Goal: Task Accomplishment & Management: Manage account settings

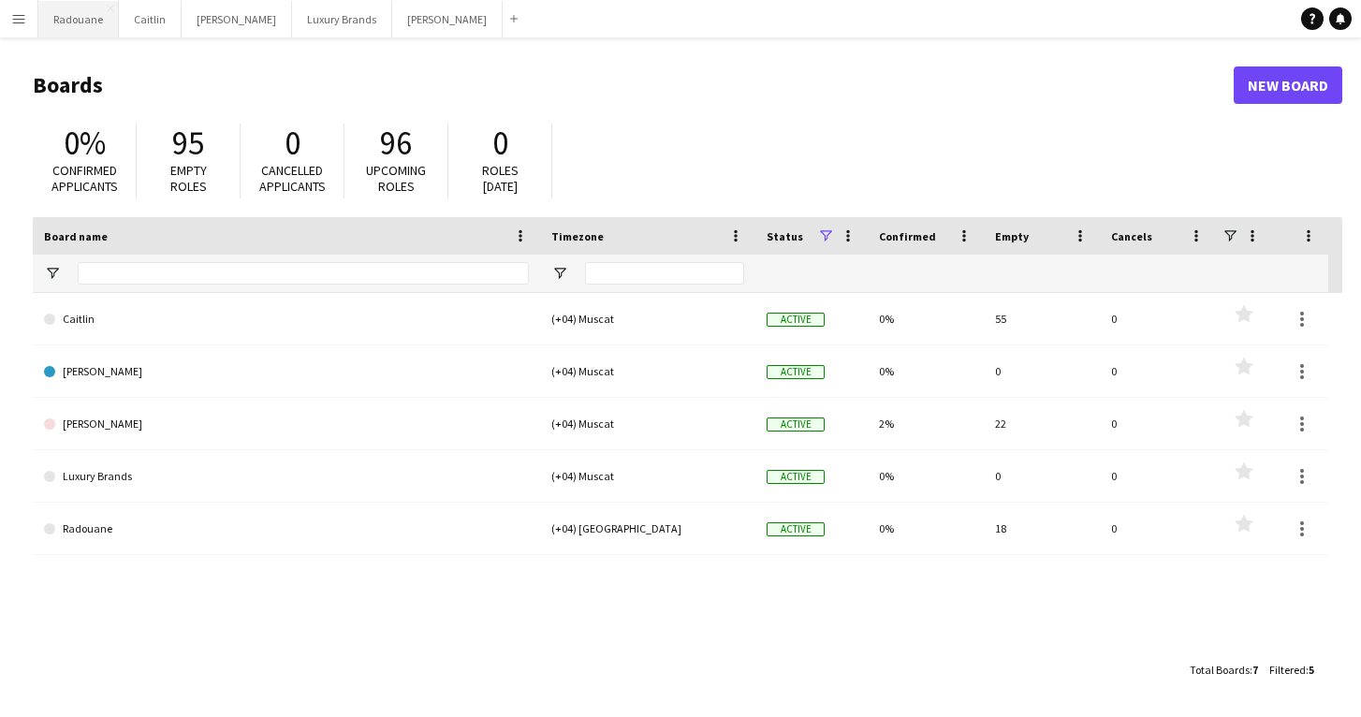
click at [82, 17] on button "Radouane Close" at bounding box center [78, 19] width 80 height 37
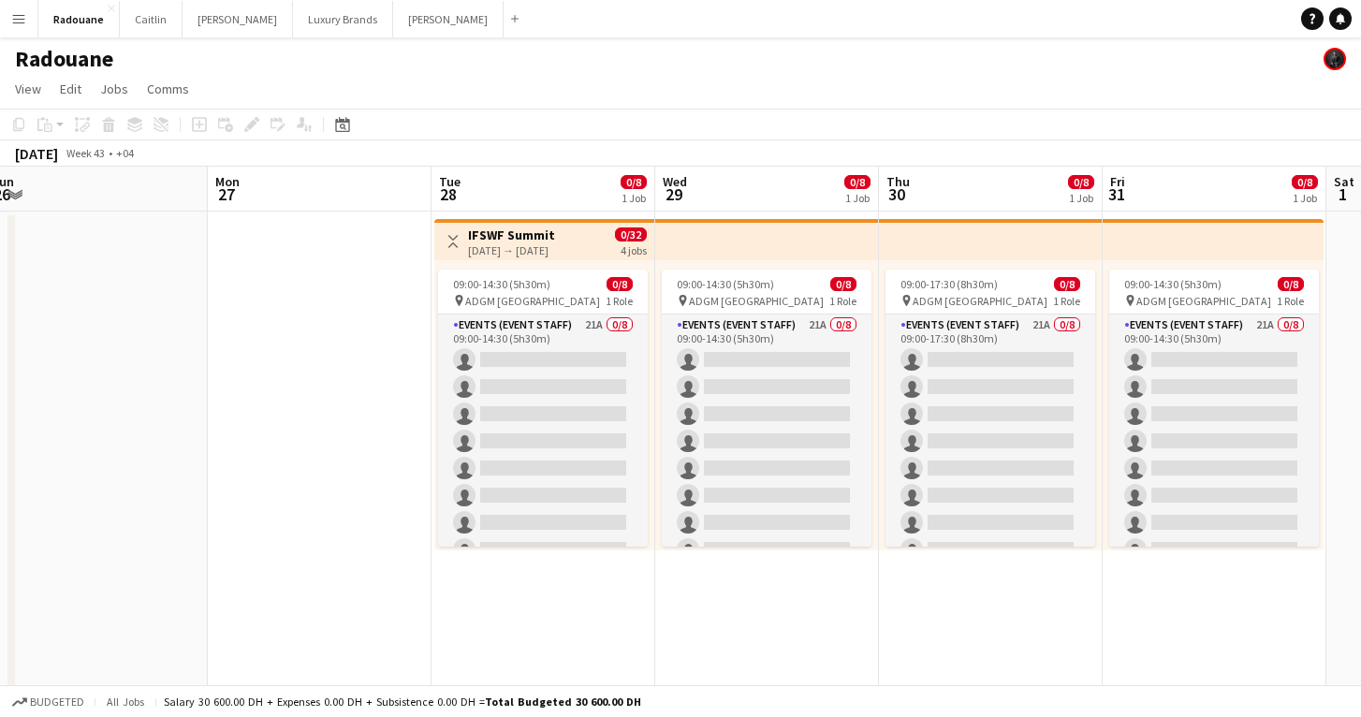
scroll to position [0, 464]
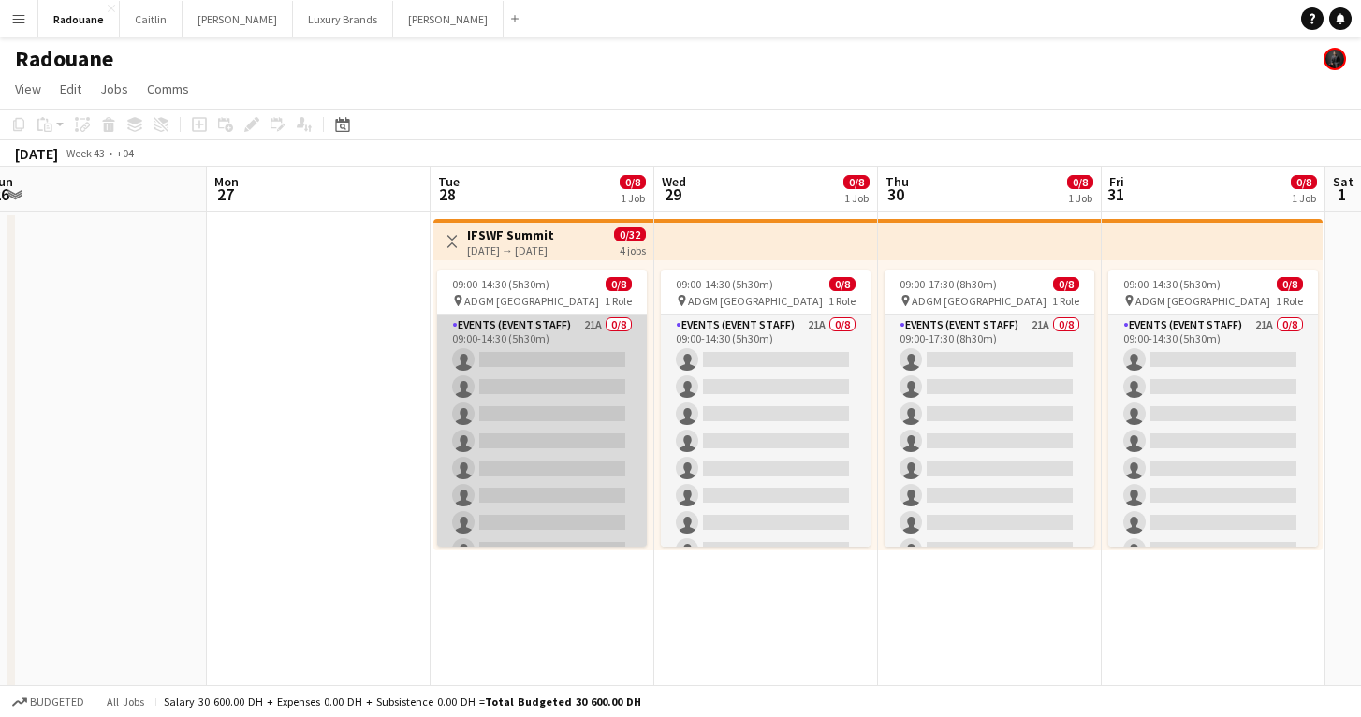
click at [516, 333] on app-card-role "Events (Event Staff) 21A 0/8 09:00-14:30 (5h30m) single-neutral-actions single-…" at bounding box center [542, 441] width 210 height 254
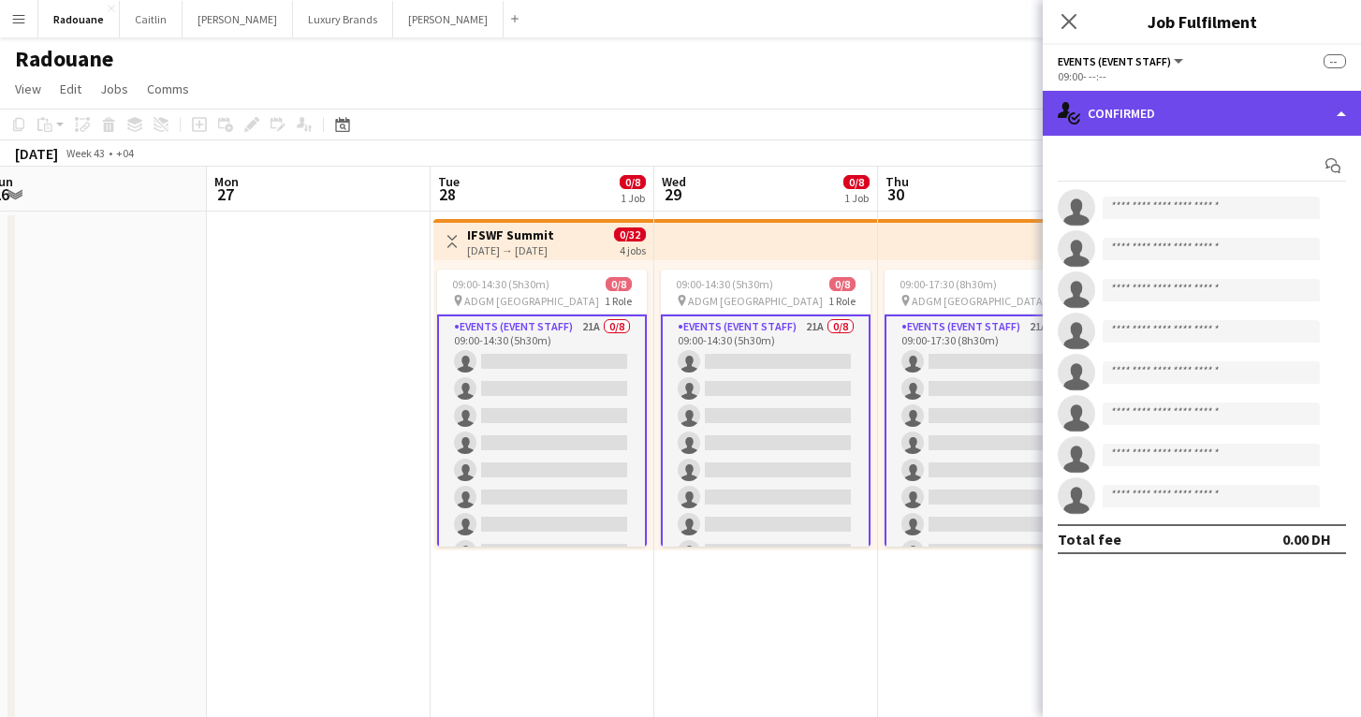
click at [1220, 121] on div "single-neutral-actions-check-2 Confirmed" at bounding box center [1202, 113] width 318 height 45
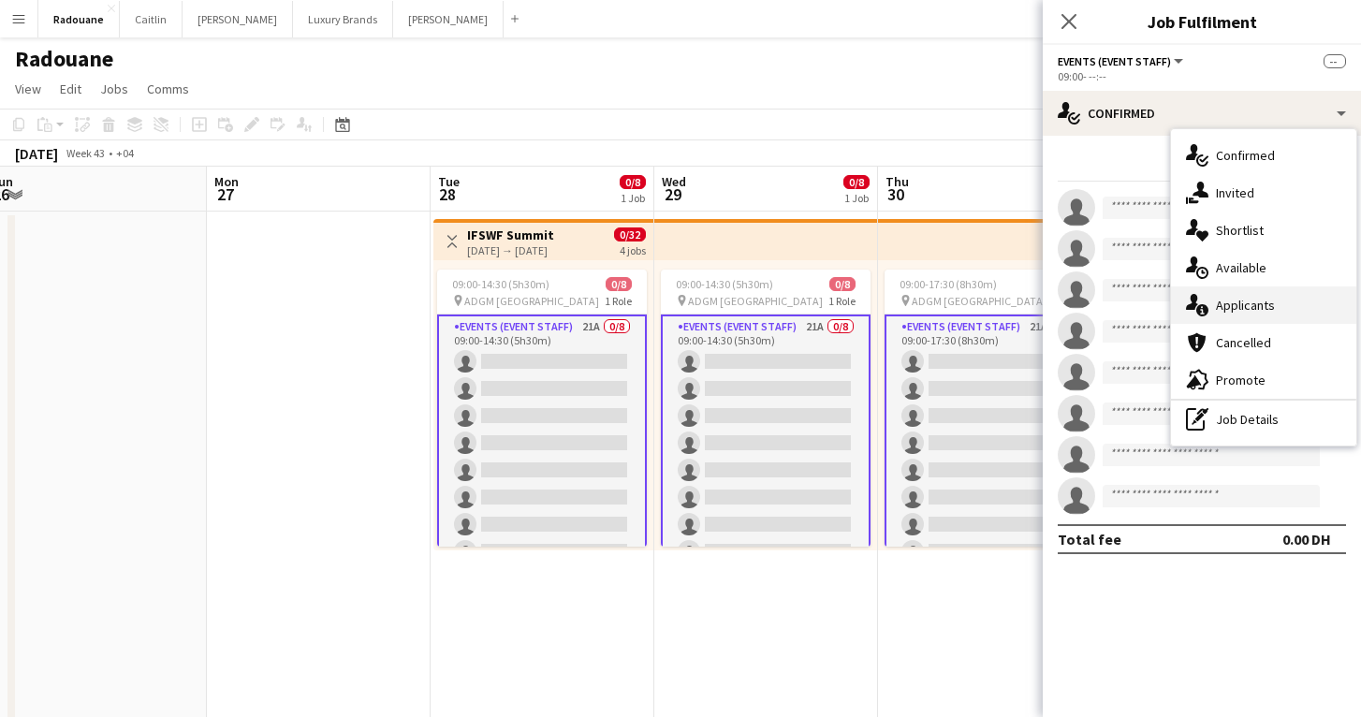
click at [1249, 307] on span "Applicants" at bounding box center [1245, 305] width 59 height 17
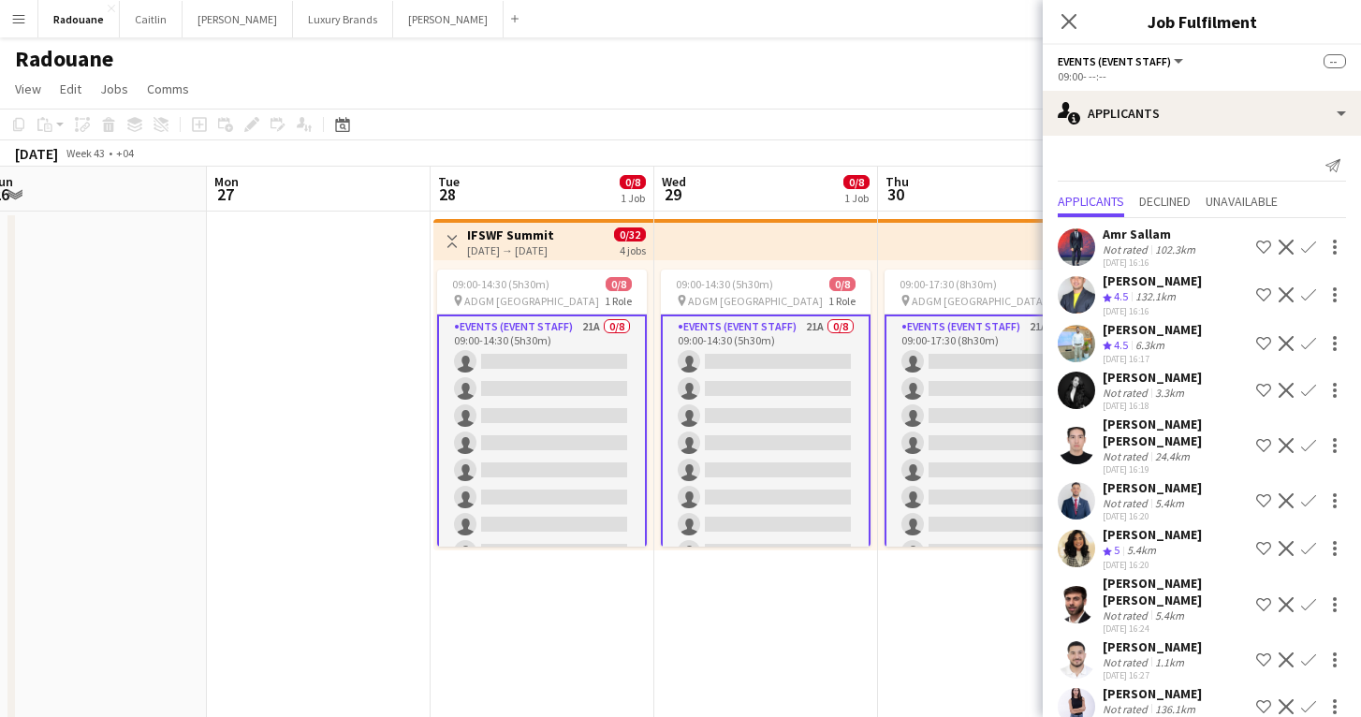
scroll to position [0, 0]
click at [1068, 28] on icon "Close pop-in" at bounding box center [1069, 21] width 18 height 18
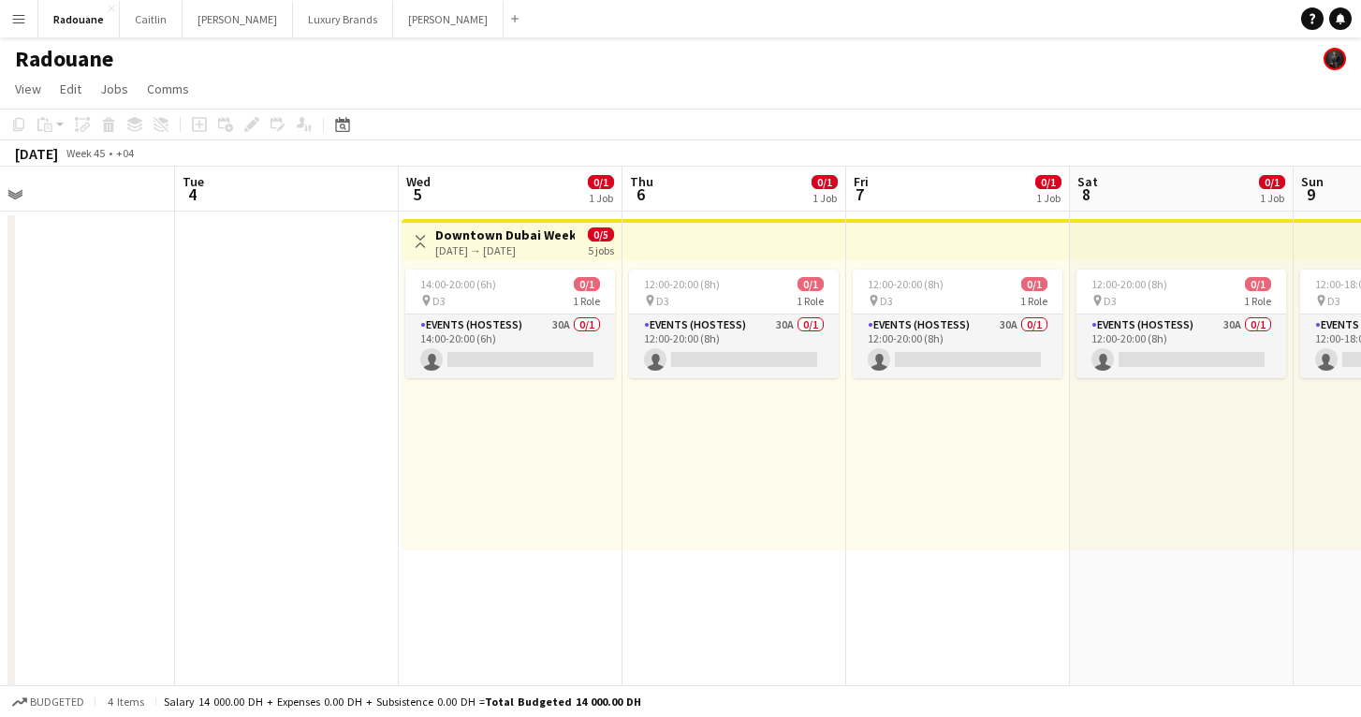
scroll to position [0, 509]
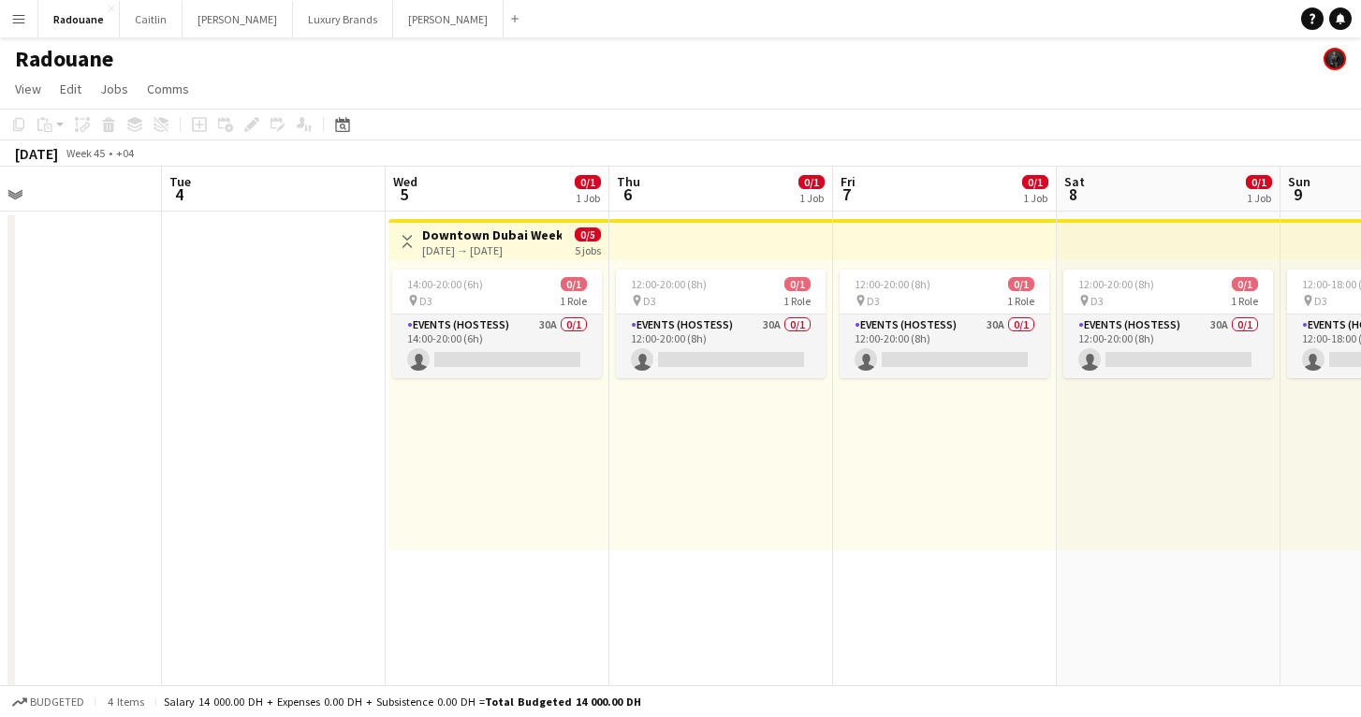
click at [490, 241] on h3 "Downtown Dubai Week" at bounding box center [491, 235] width 139 height 17
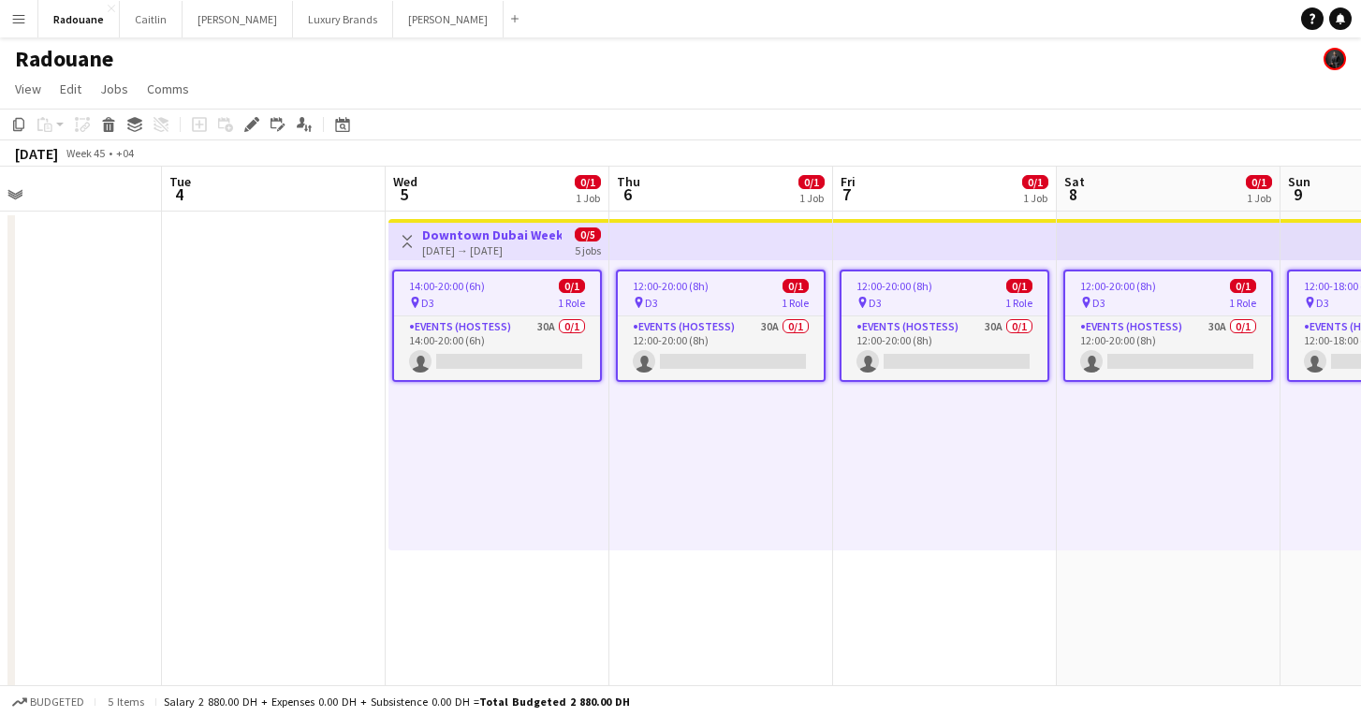
click at [520, 235] on h3 "Downtown Dubai Week" at bounding box center [491, 235] width 139 height 17
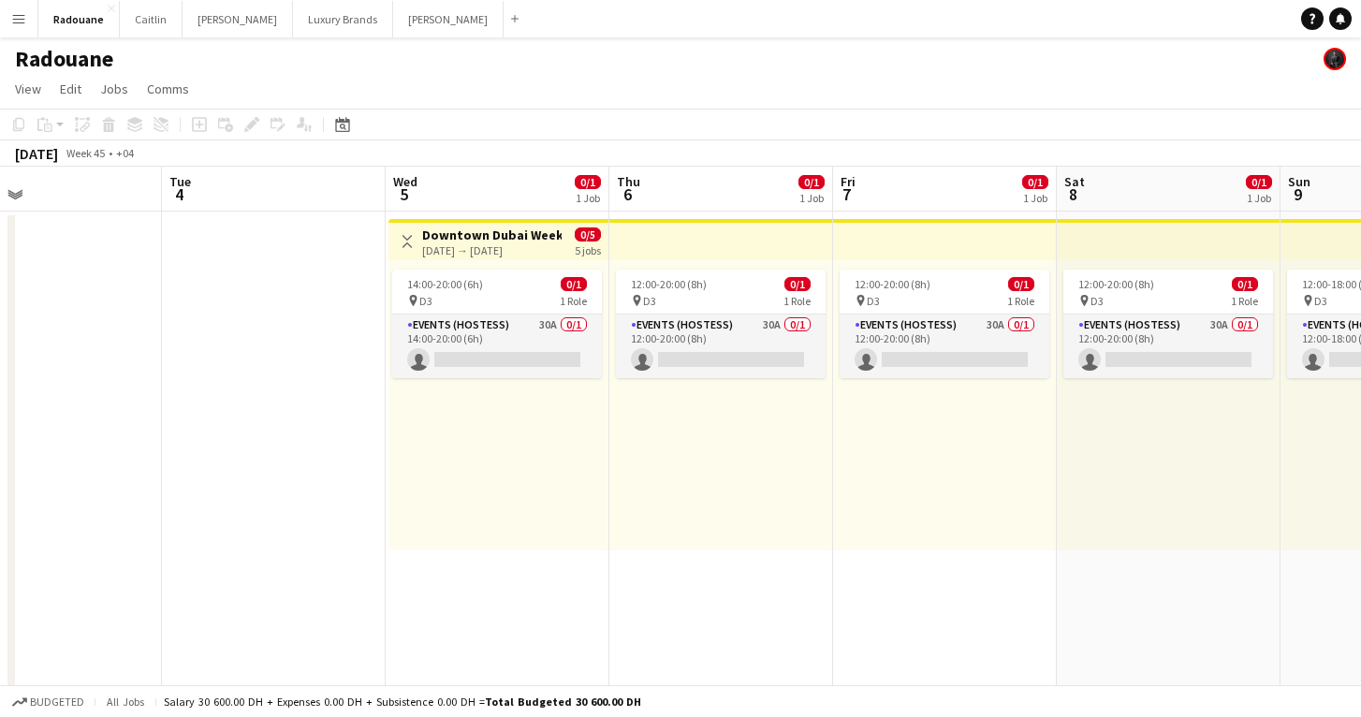
click at [520, 235] on h3 "Downtown Dubai Week" at bounding box center [491, 235] width 139 height 17
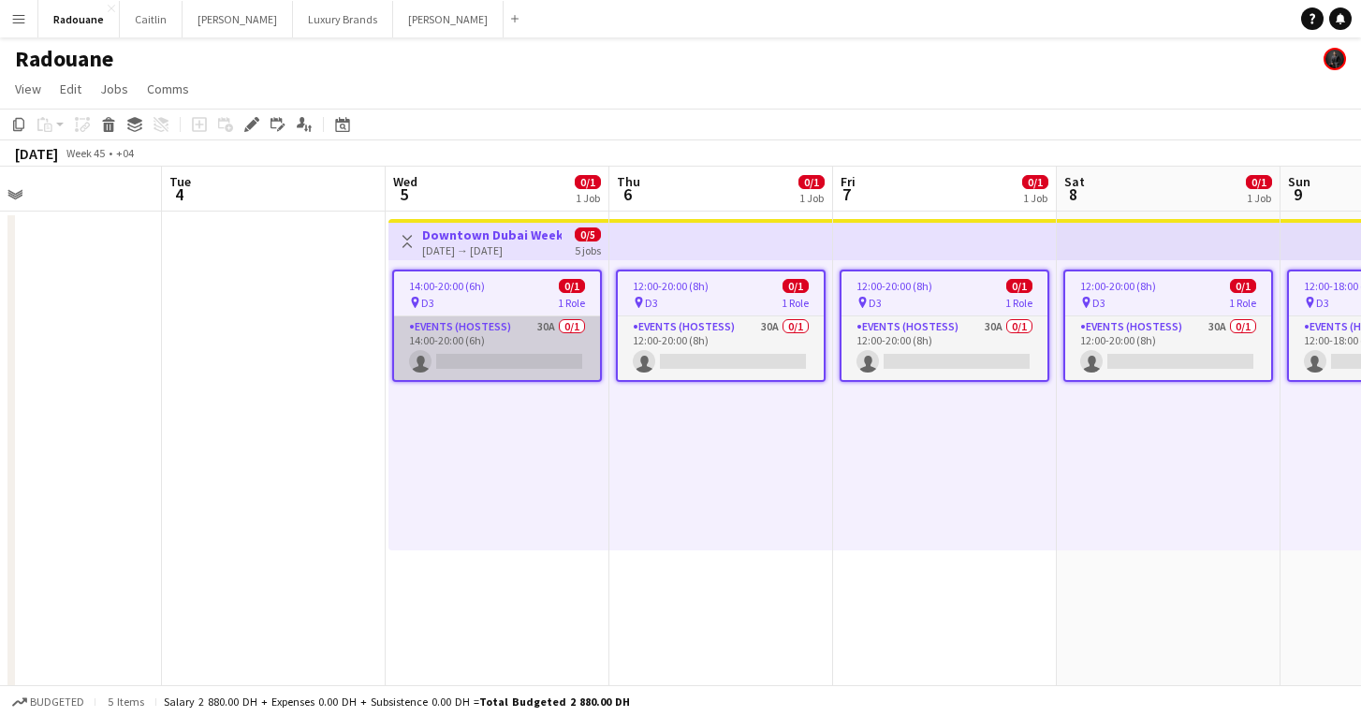
click at [498, 329] on app-card-role "Events (Hostess) 30A 0/1 14:00-20:00 (6h) single-neutral-actions" at bounding box center [497, 348] width 206 height 64
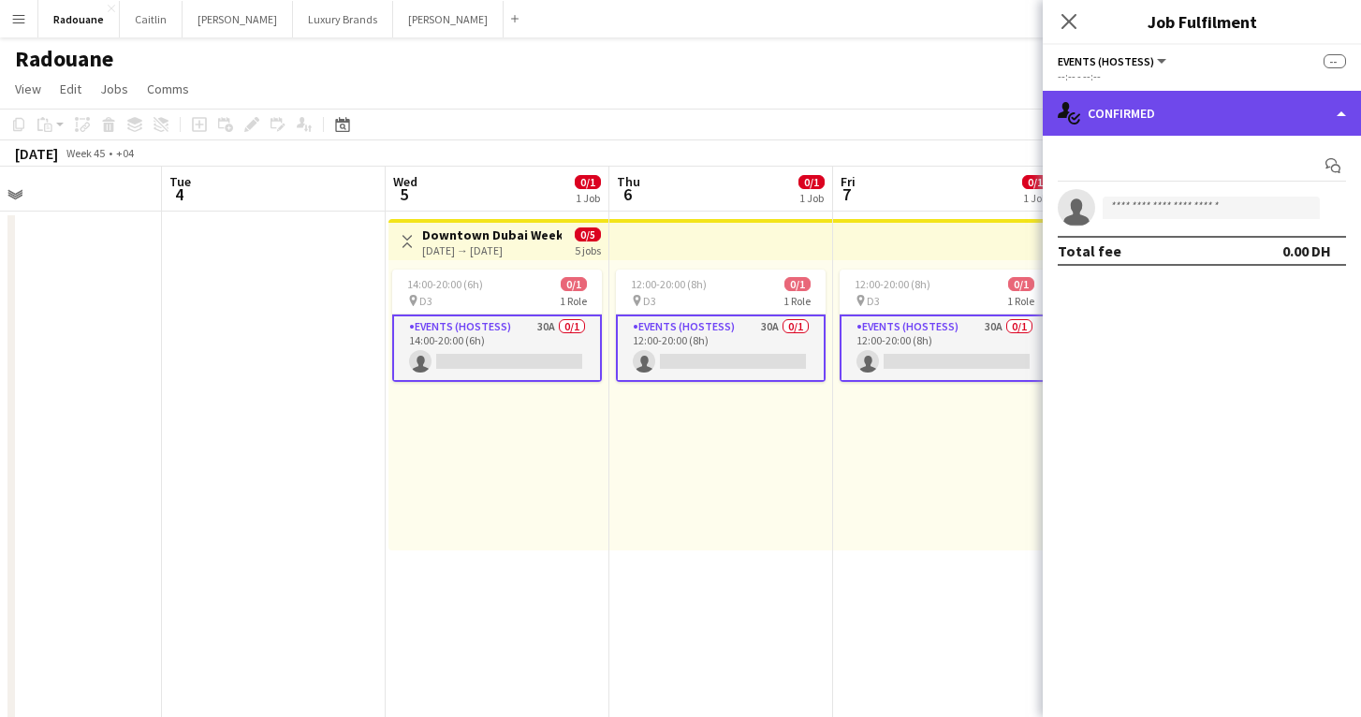
click at [1316, 112] on div "single-neutral-actions-check-2 Confirmed" at bounding box center [1202, 113] width 318 height 45
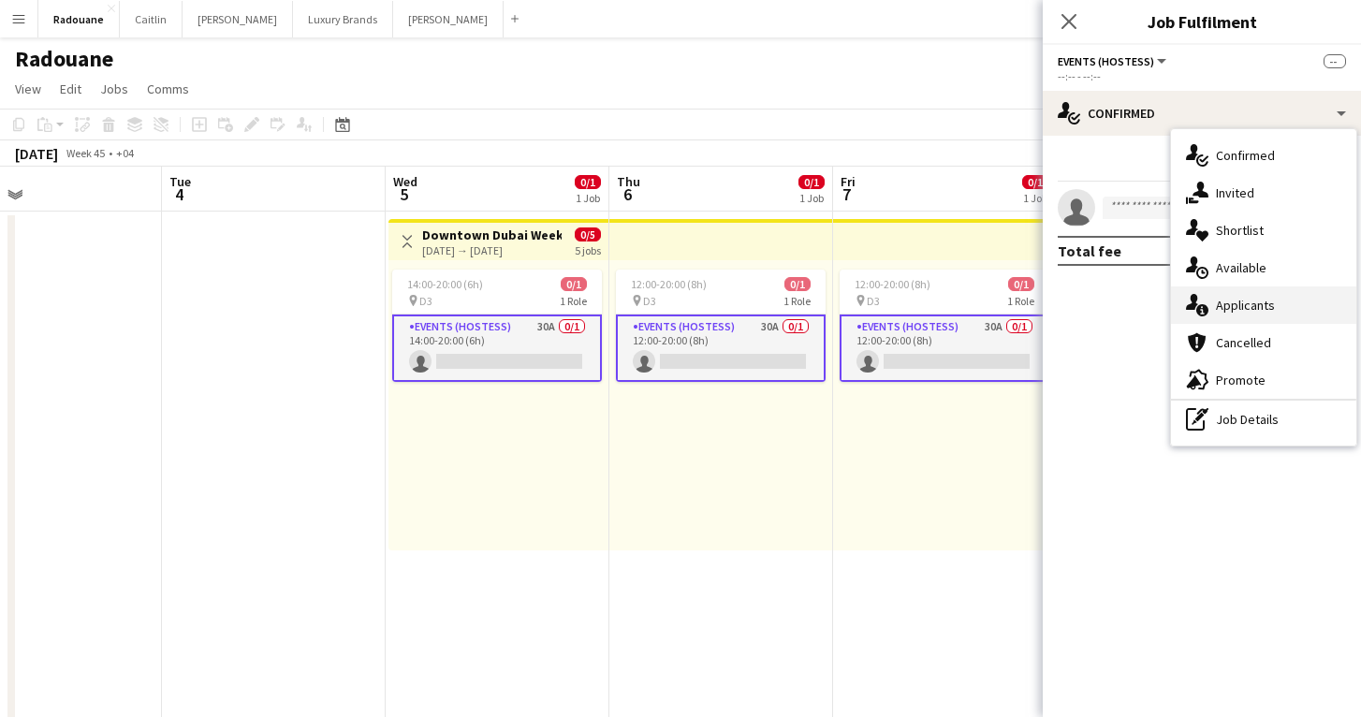
click at [1245, 314] on div "single-neutral-actions-information Applicants" at bounding box center [1263, 304] width 185 height 37
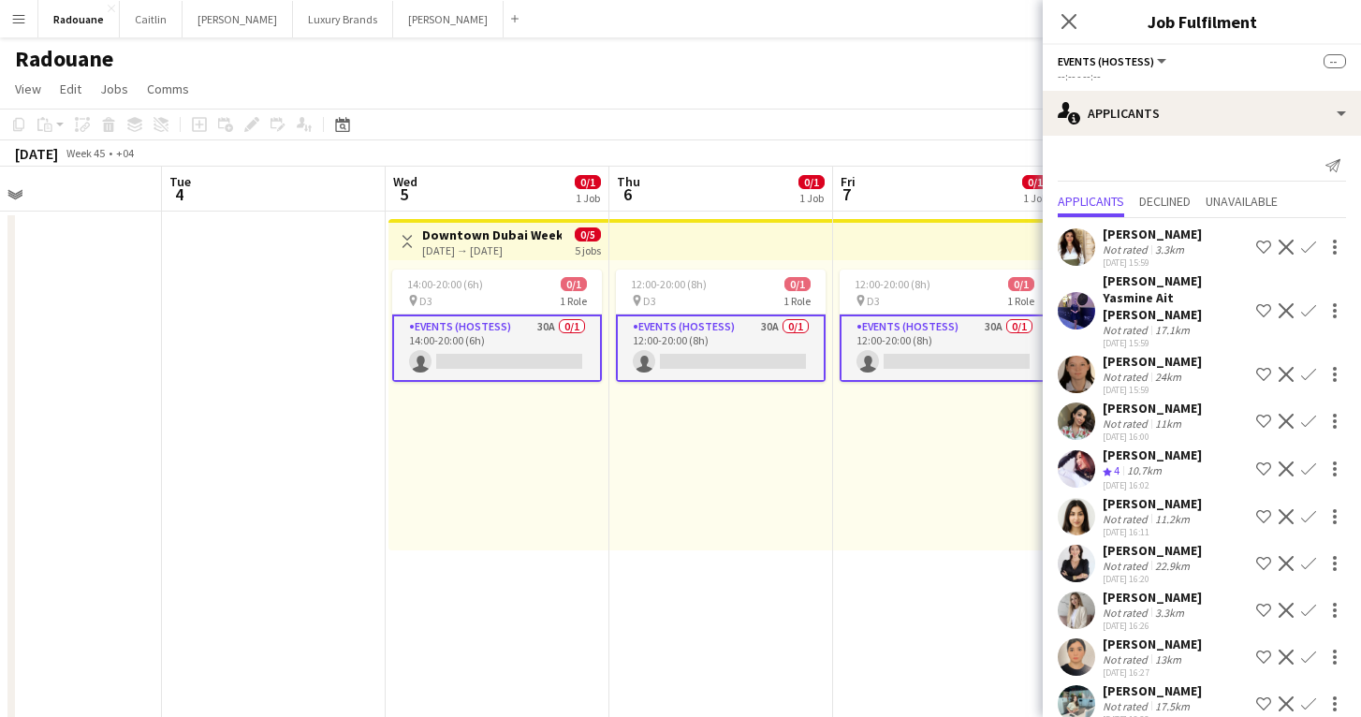
scroll to position [0, 0]
click at [749, 604] on app-date-cell "12:00-20:00 (8h) 0/1 pin D3 1 Role Events (Hostess) 30A 0/1 12:00-20:00 (8h) si…" at bounding box center [721, 554] width 224 height 685
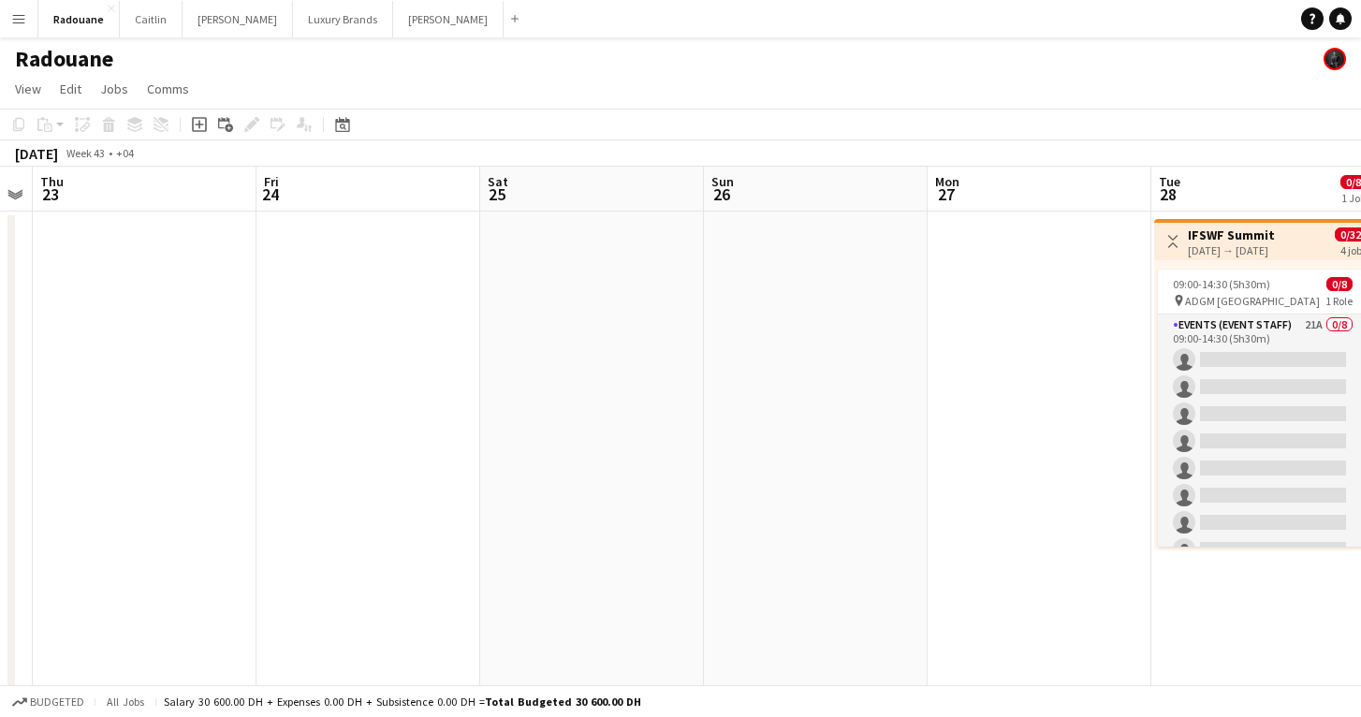
scroll to position [0, 385]
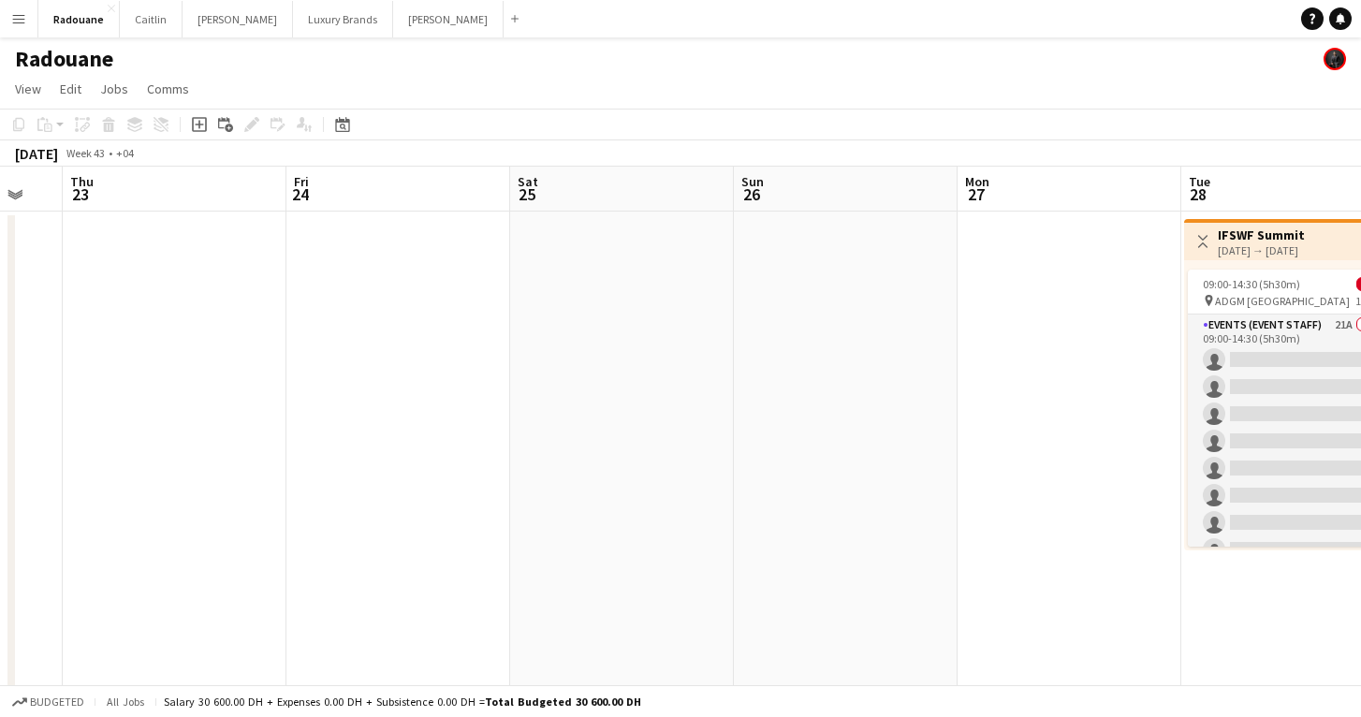
click at [22, 21] on app-icon "Menu" at bounding box center [18, 18] width 15 height 15
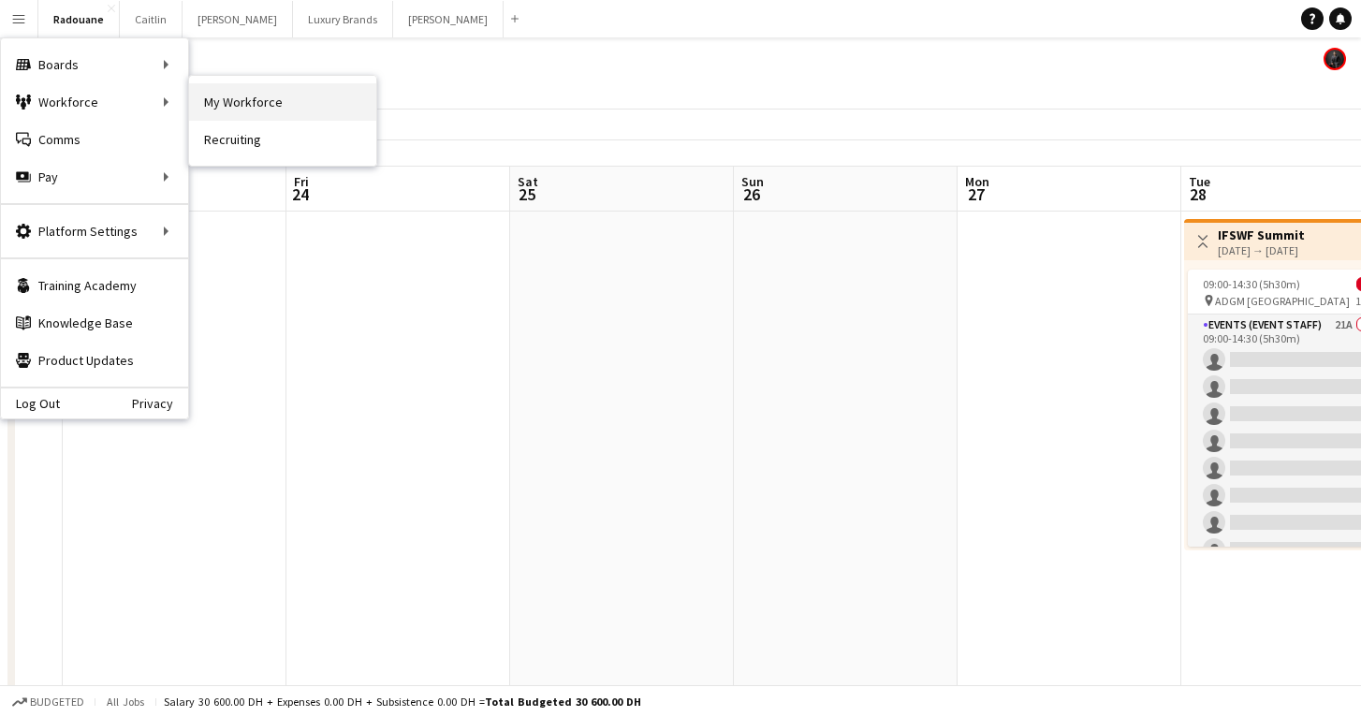
click at [228, 96] on link "My Workforce" at bounding box center [282, 101] width 187 height 37
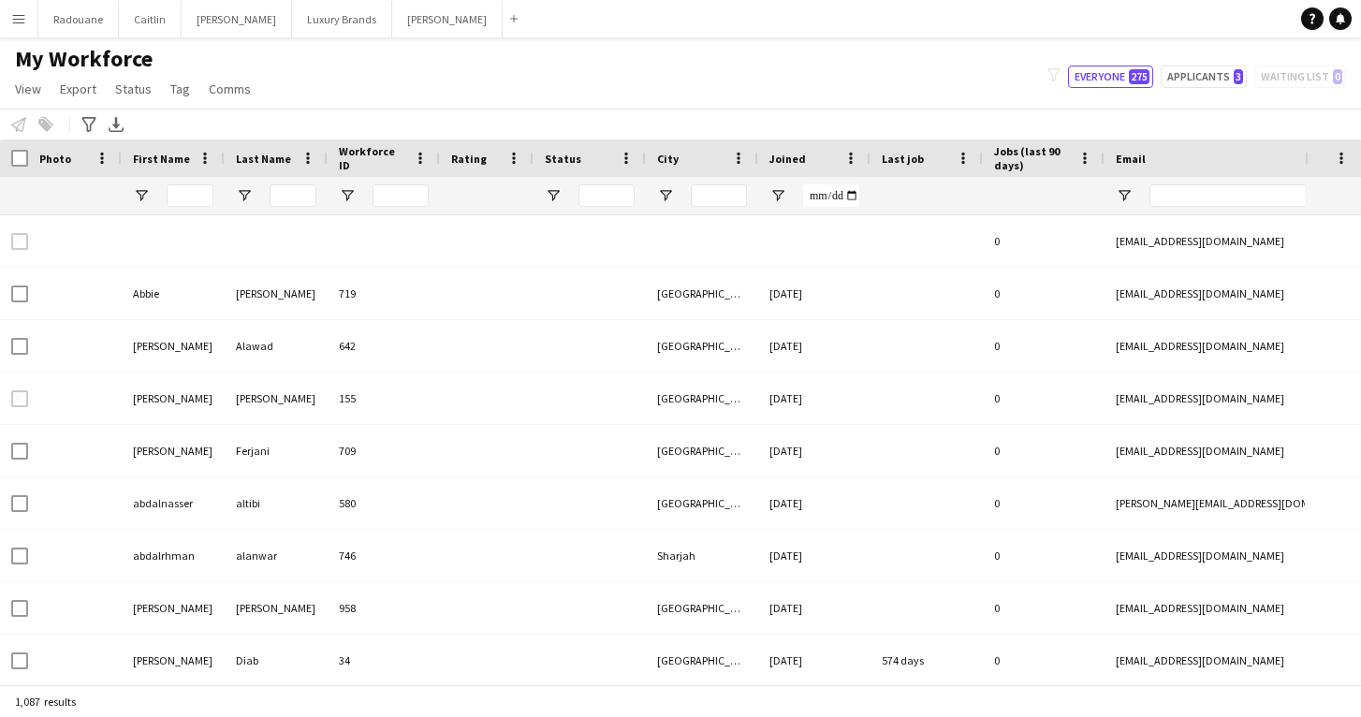
type input "**********"
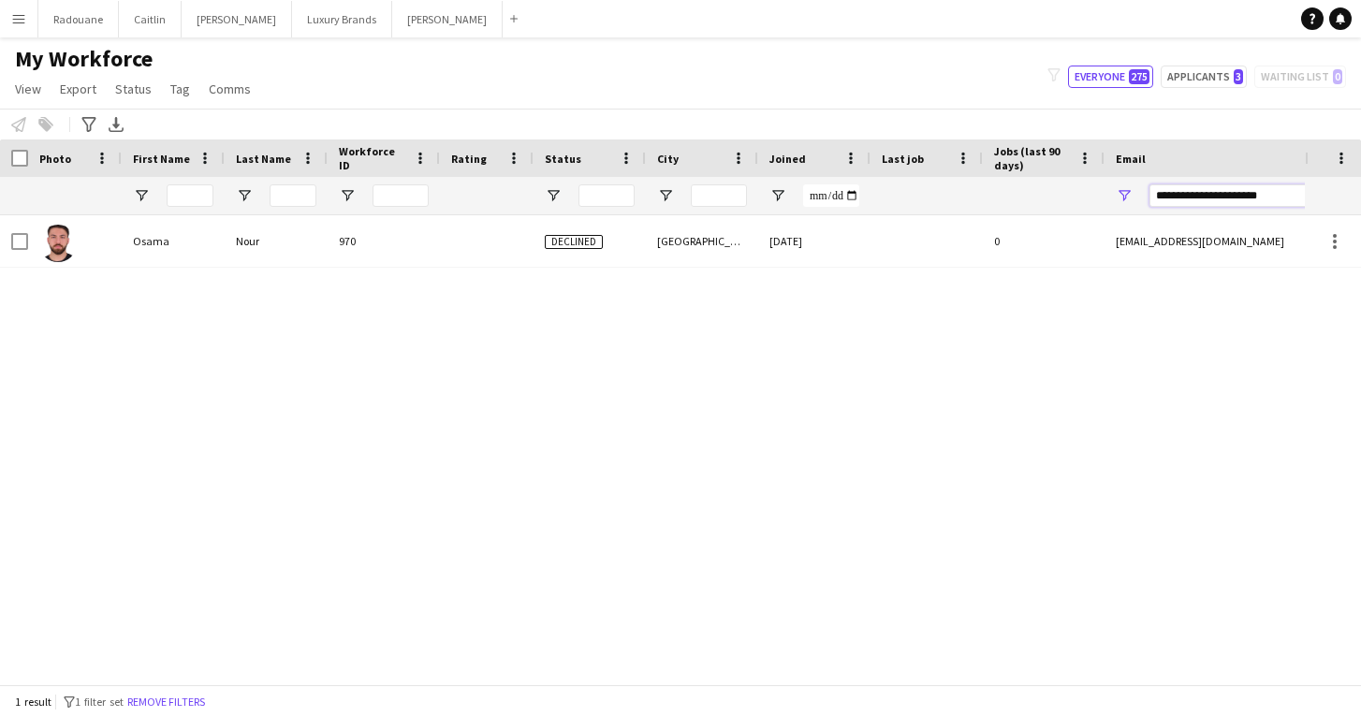
drag, startPoint x: 1287, startPoint y: 198, endPoint x: 1126, endPoint y: 189, distance: 161.3
click at [1126, 189] on div "**********" at bounding box center [1291, 195] width 374 height 37
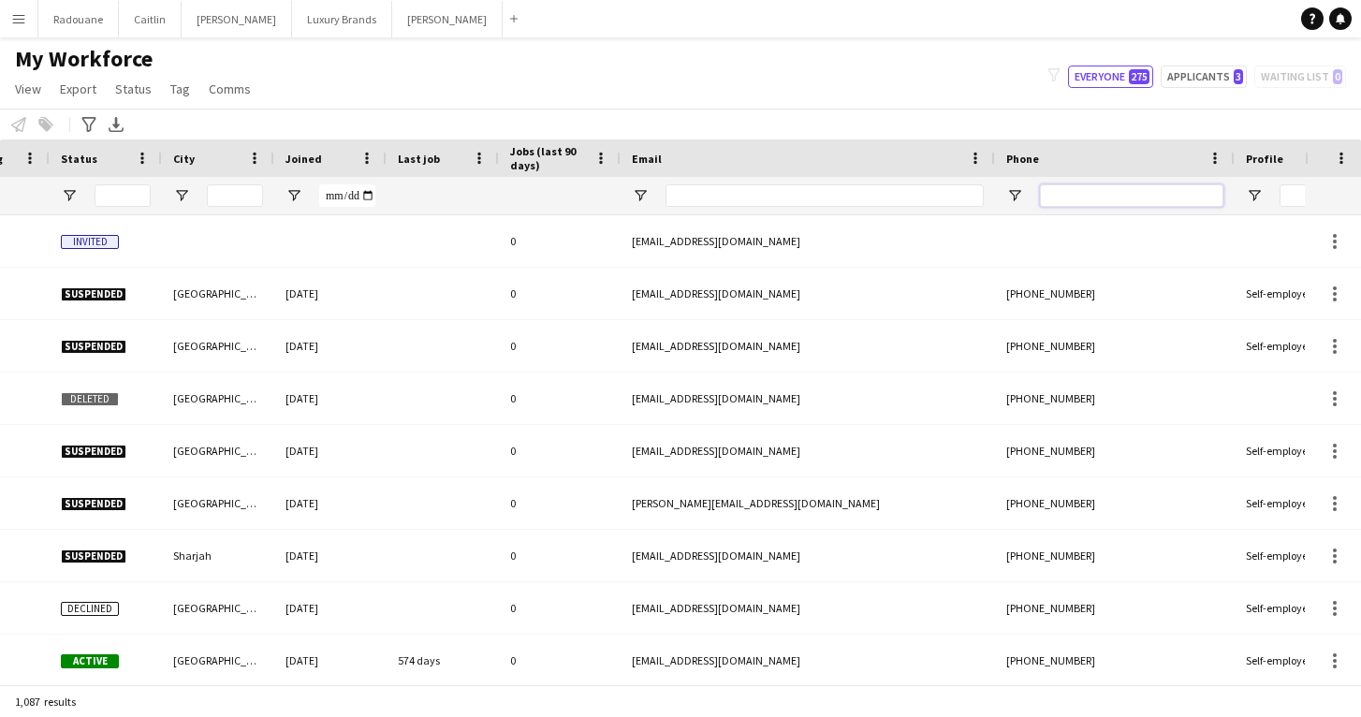
click at [1117, 189] on input "Phone Filter Input" at bounding box center [1131, 195] width 183 height 22
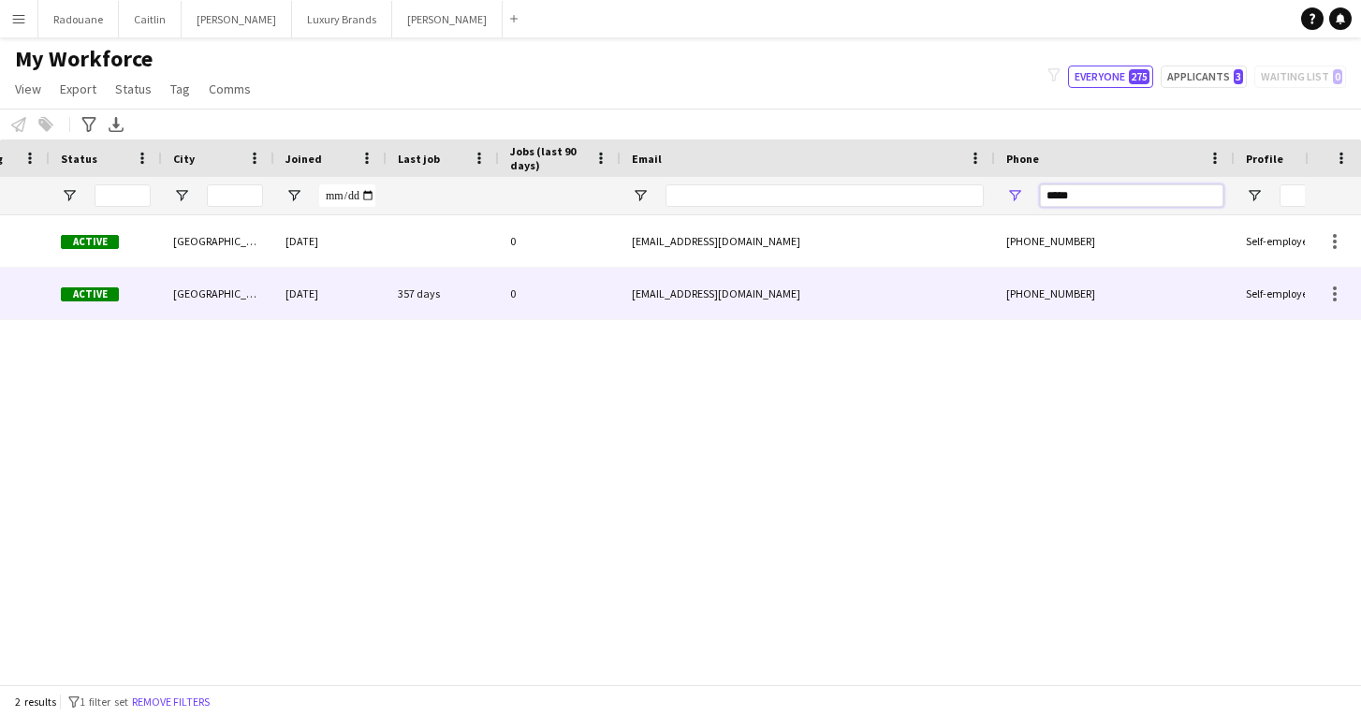
type input "*****"
click at [727, 295] on div "[EMAIL_ADDRESS][DOMAIN_NAME]" at bounding box center [808, 293] width 374 height 51
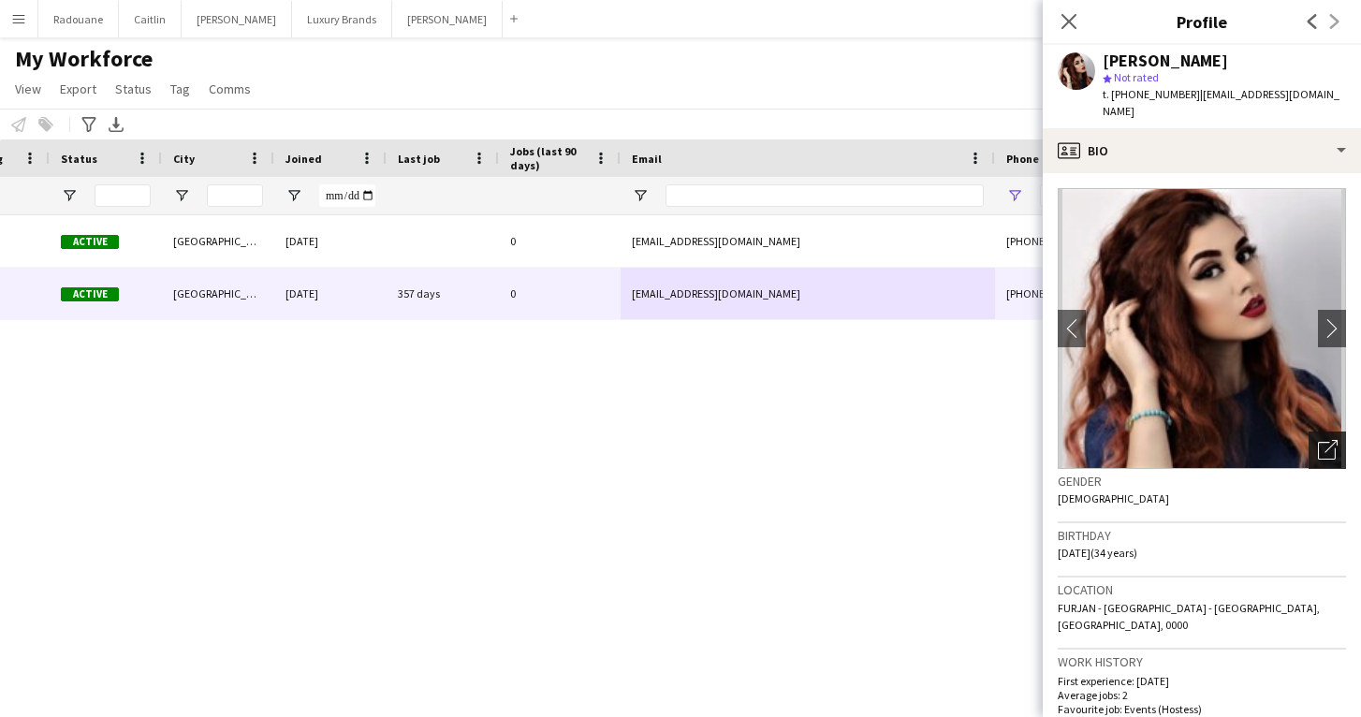
click at [1326, 440] on icon "Open photos pop-in" at bounding box center [1328, 450] width 20 height 20
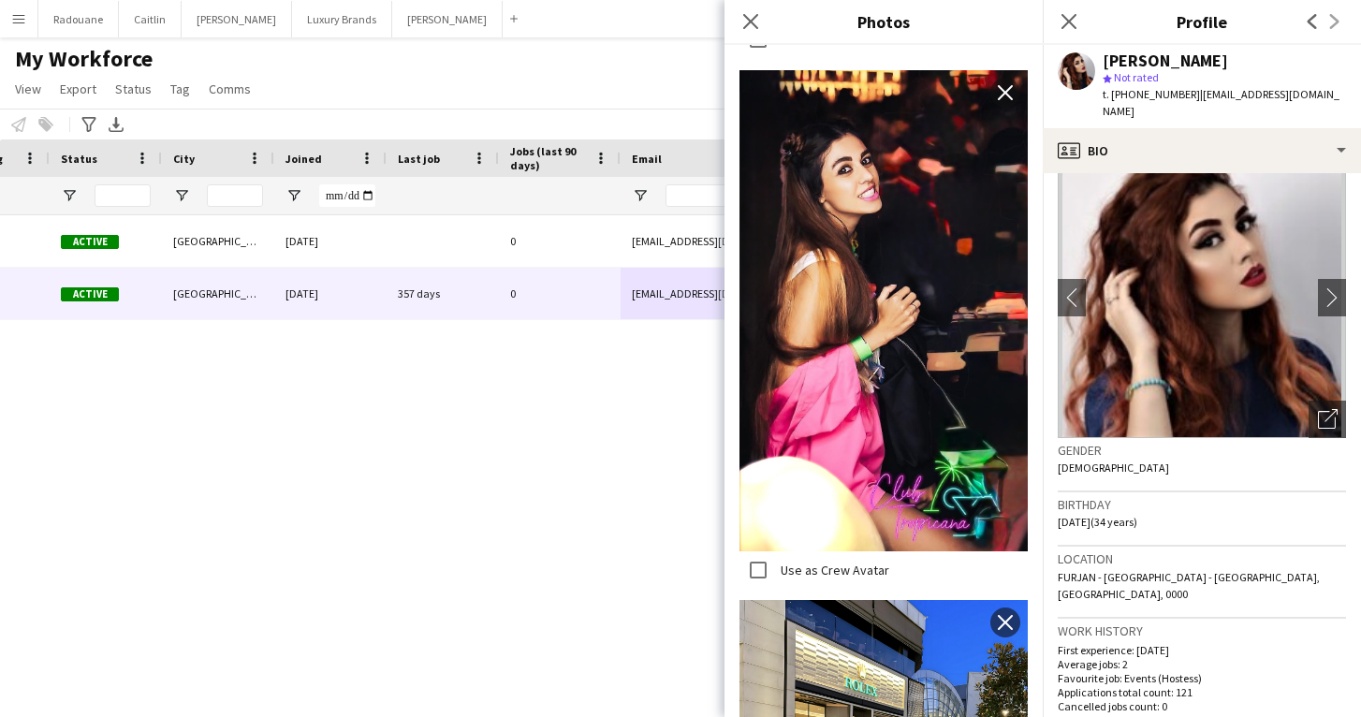
scroll to position [2908, 0]
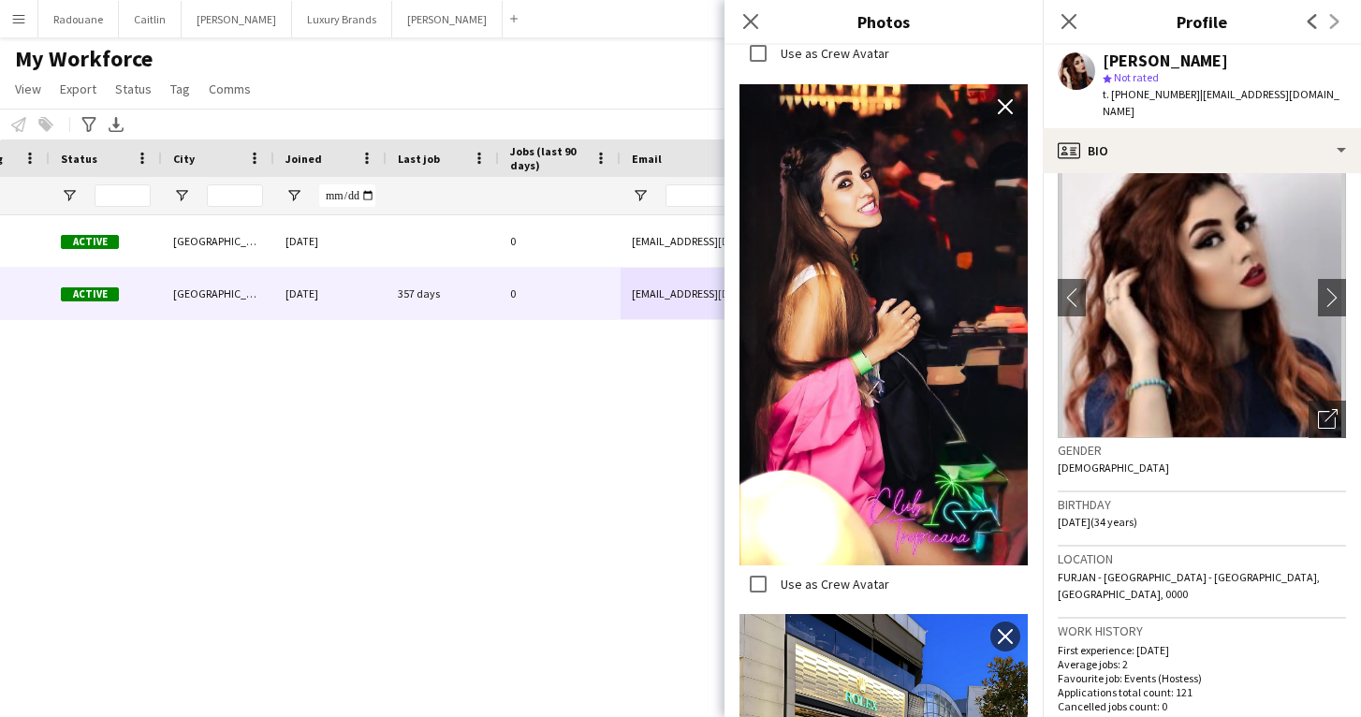
click at [518, 423] on div "Aiken 1110 Active [GEOGRAPHIC_DATA] [DATE] 0 [EMAIL_ADDRESS][DOMAIN_NAME] [PHON…" at bounding box center [652, 449] width 1305 height 469
click at [81, 21] on button "Radouane Close" at bounding box center [78, 19] width 80 height 37
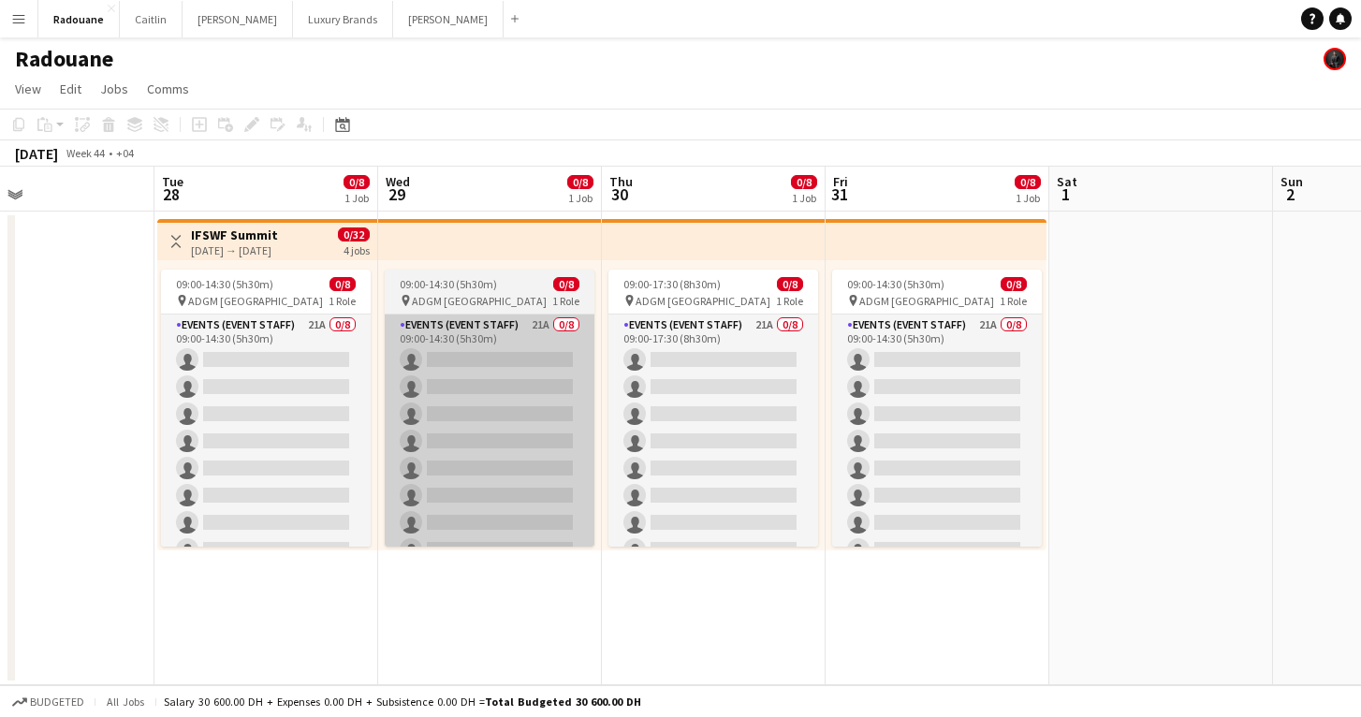
scroll to position [0, 515]
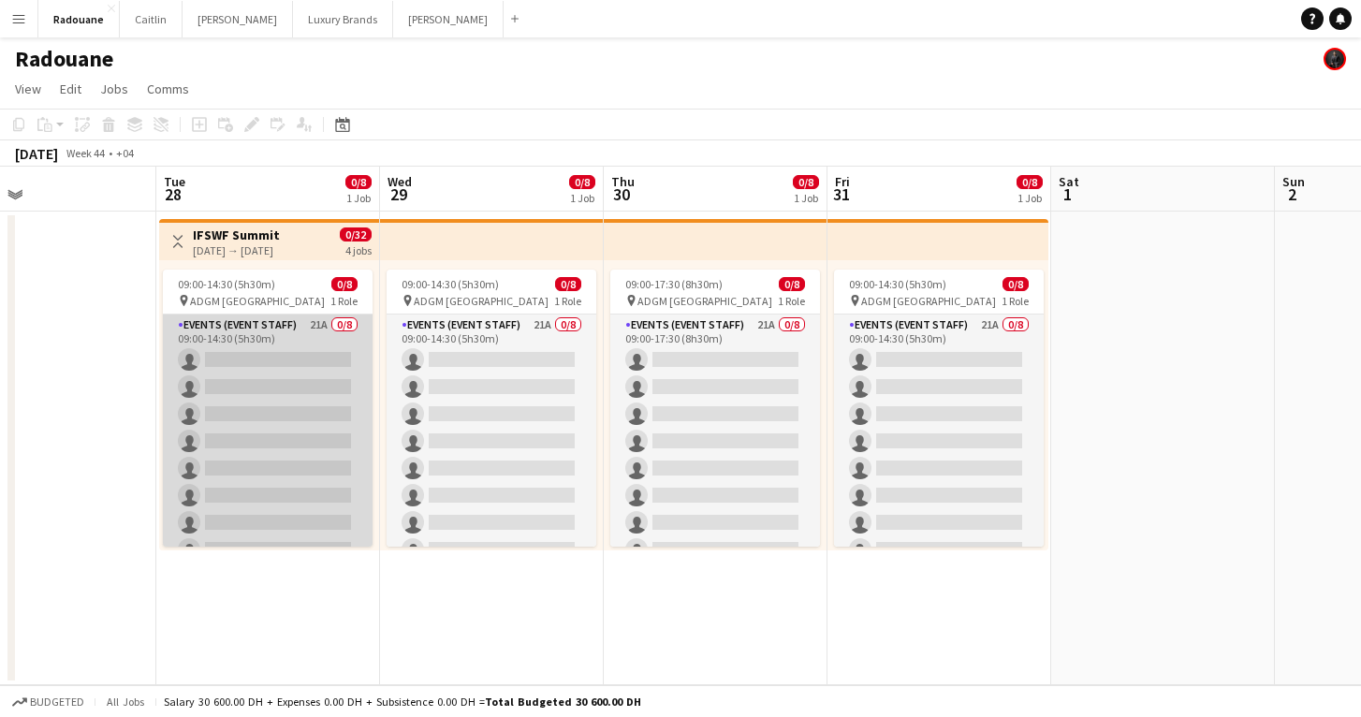
click at [308, 401] on app-card-role "Events (Event Staff) 21A 0/8 09:00-14:30 (5h30m) single-neutral-actions single-…" at bounding box center [268, 441] width 210 height 254
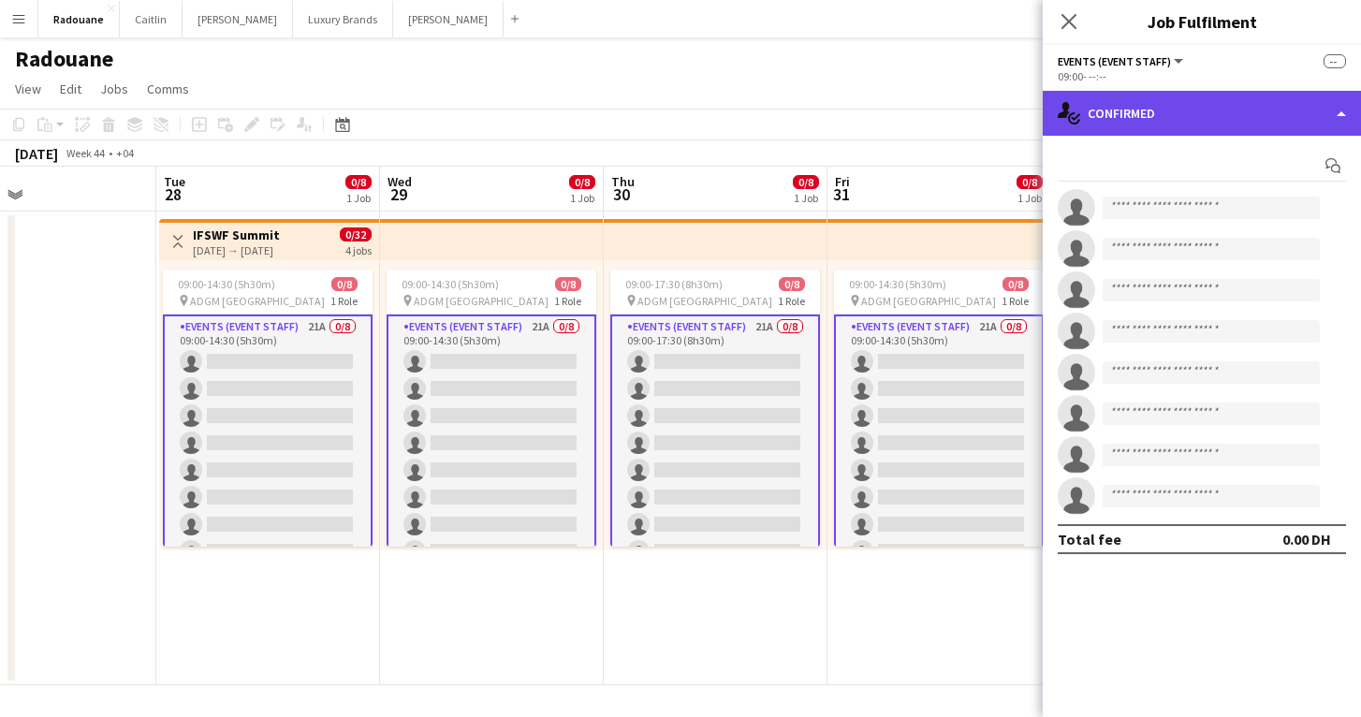
click at [1236, 127] on div "single-neutral-actions-check-2 Confirmed" at bounding box center [1202, 113] width 318 height 45
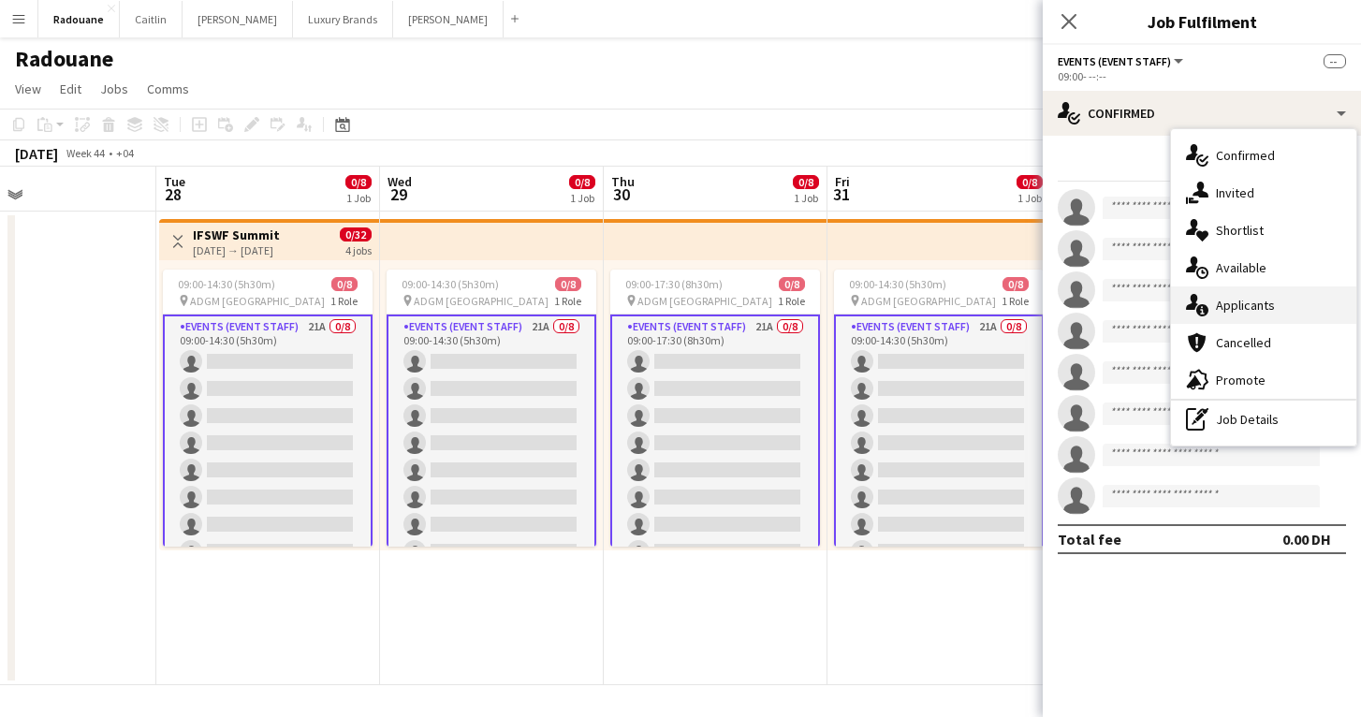
click at [1240, 309] on span "Applicants" at bounding box center [1245, 305] width 59 height 17
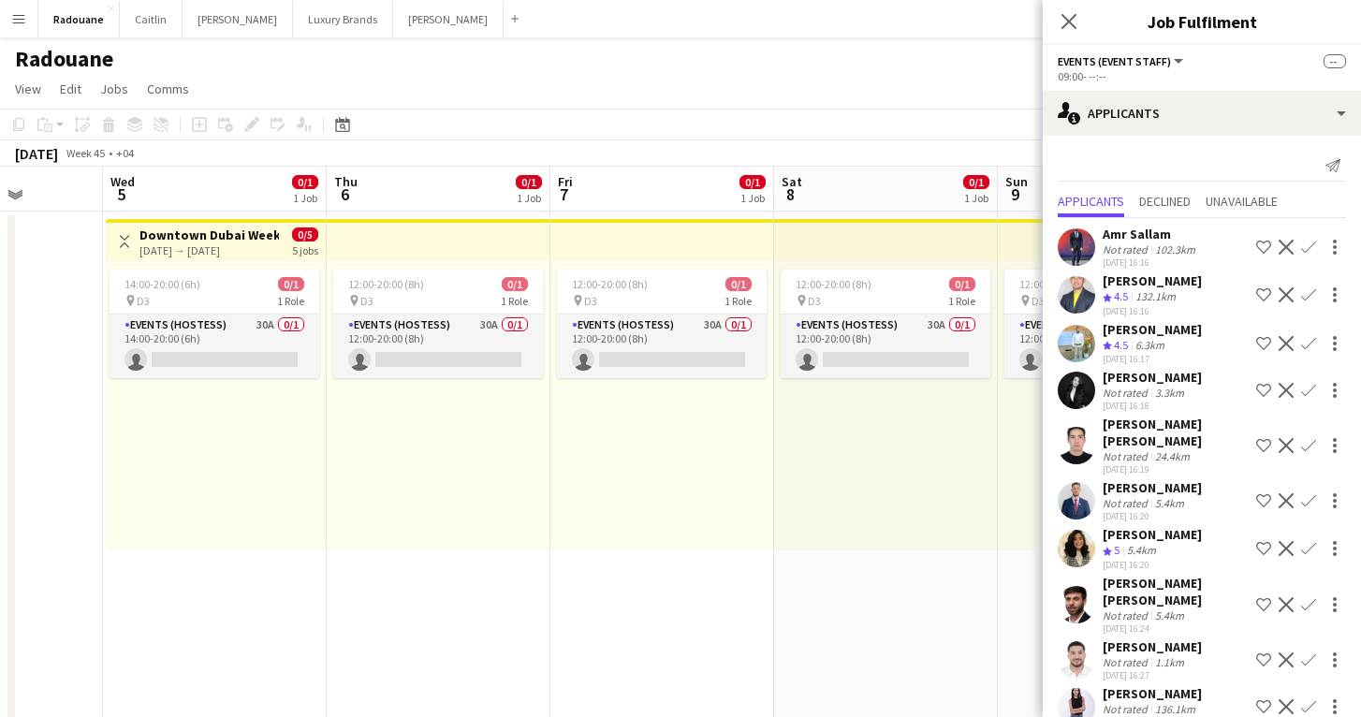
scroll to position [0, 569]
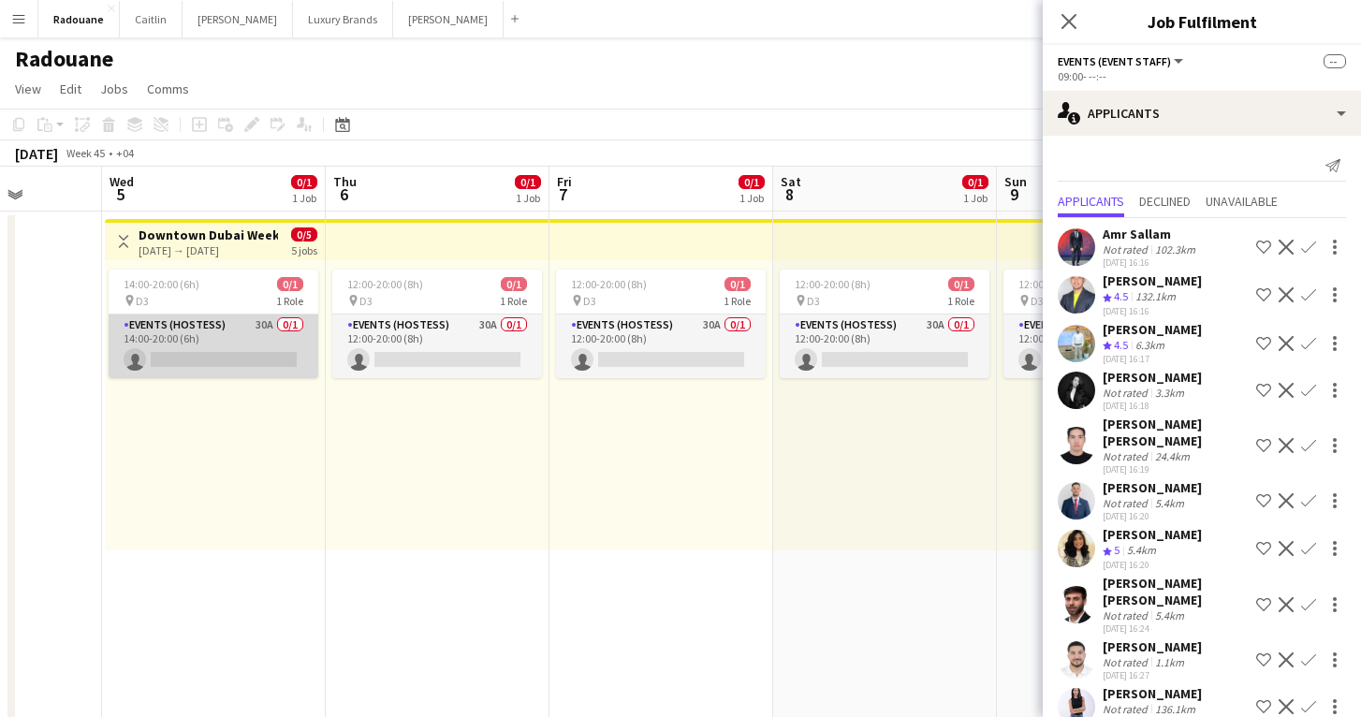
click at [245, 342] on app-card-role "Events (Hostess) 30A 0/1 14:00-20:00 (6h) single-neutral-actions" at bounding box center [214, 346] width 210 height 64
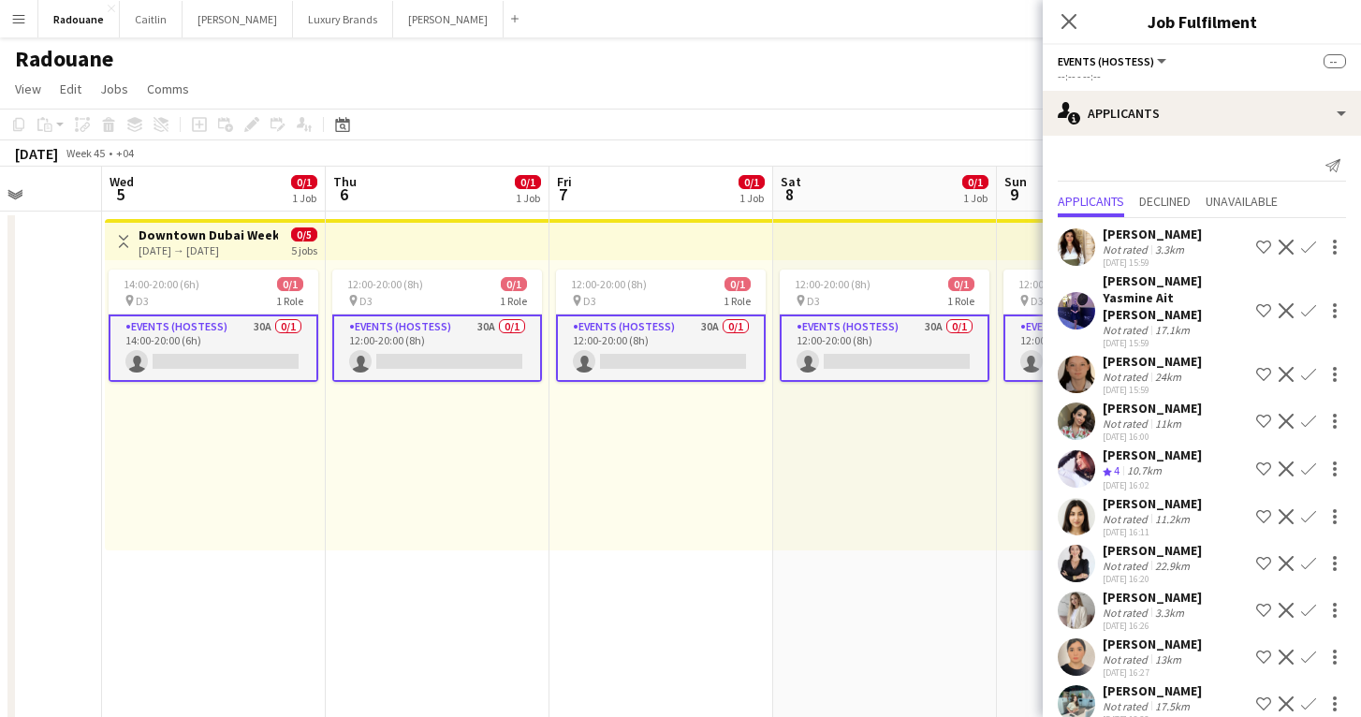
scroll to position [0, 0]
click at [20, 26] on button "Menu" at bounding box center [18, 18] width 37 height 37
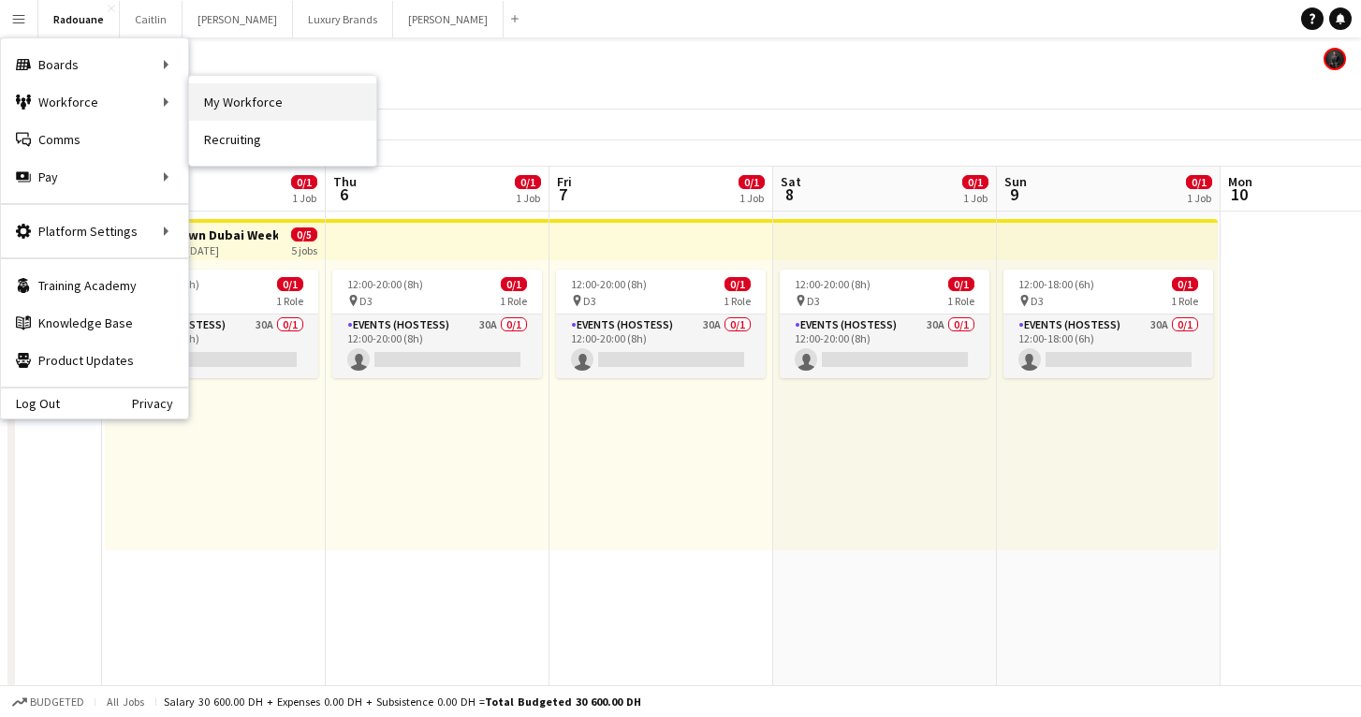
click at [239, 110] on link "My Workforce" at bounding box center [282, 101] width 187 height 37
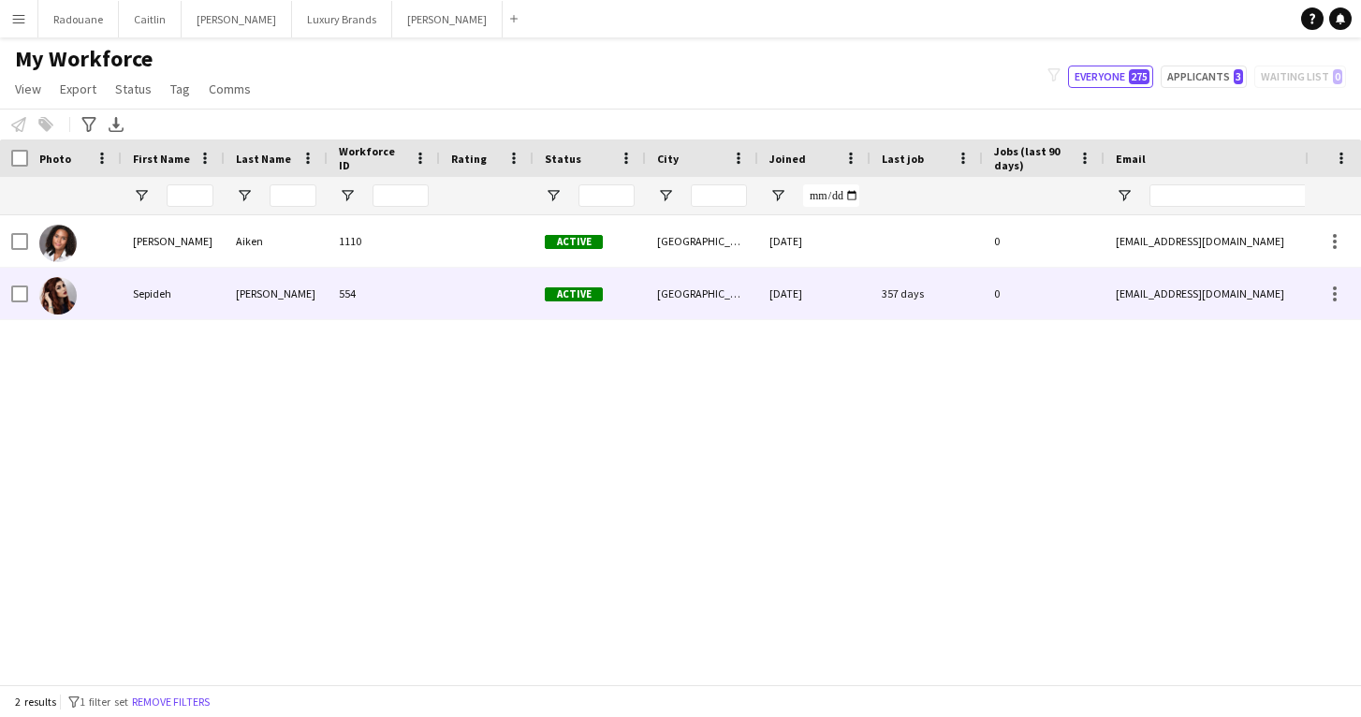
click at [289, 304] on div "[PERSON_NAME]" at bounding box center [276, 293] width 103 height 51
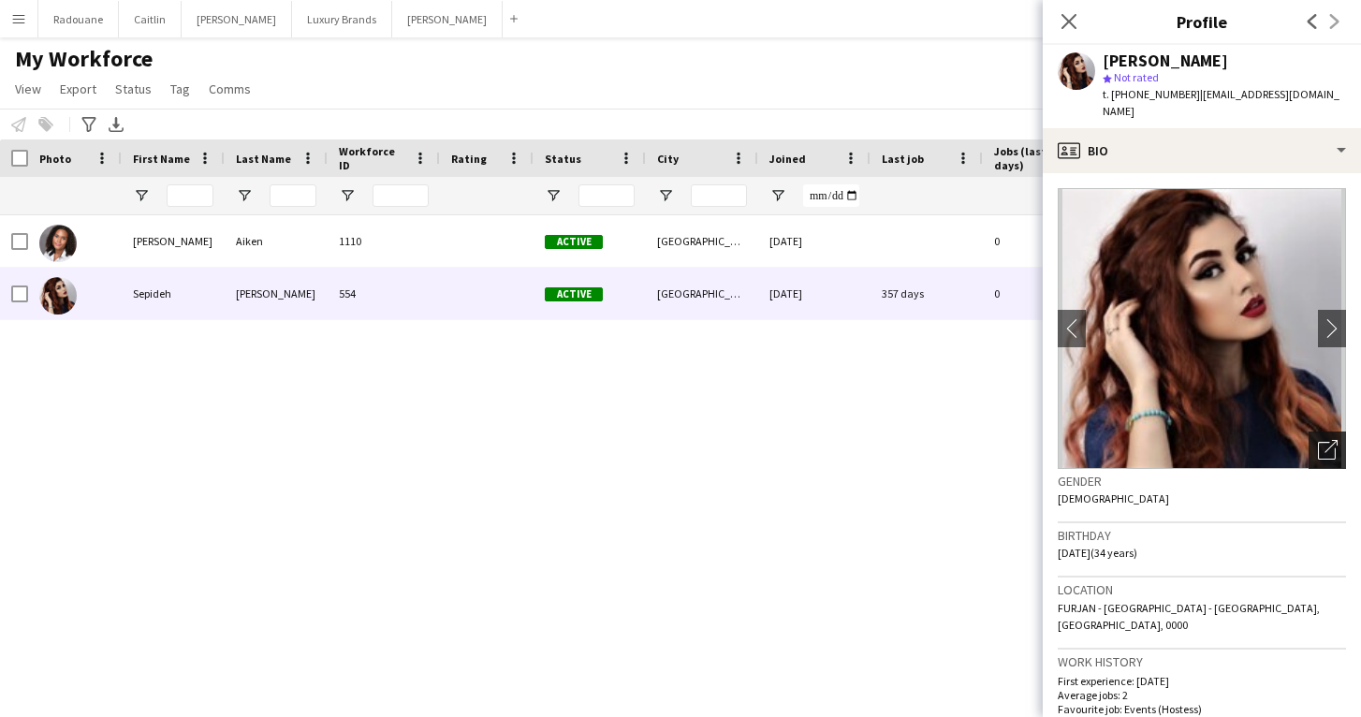
click at [1332, 440] on icon "Open photos pop-in" at bounding box center [1328, 450] width 20 height 20
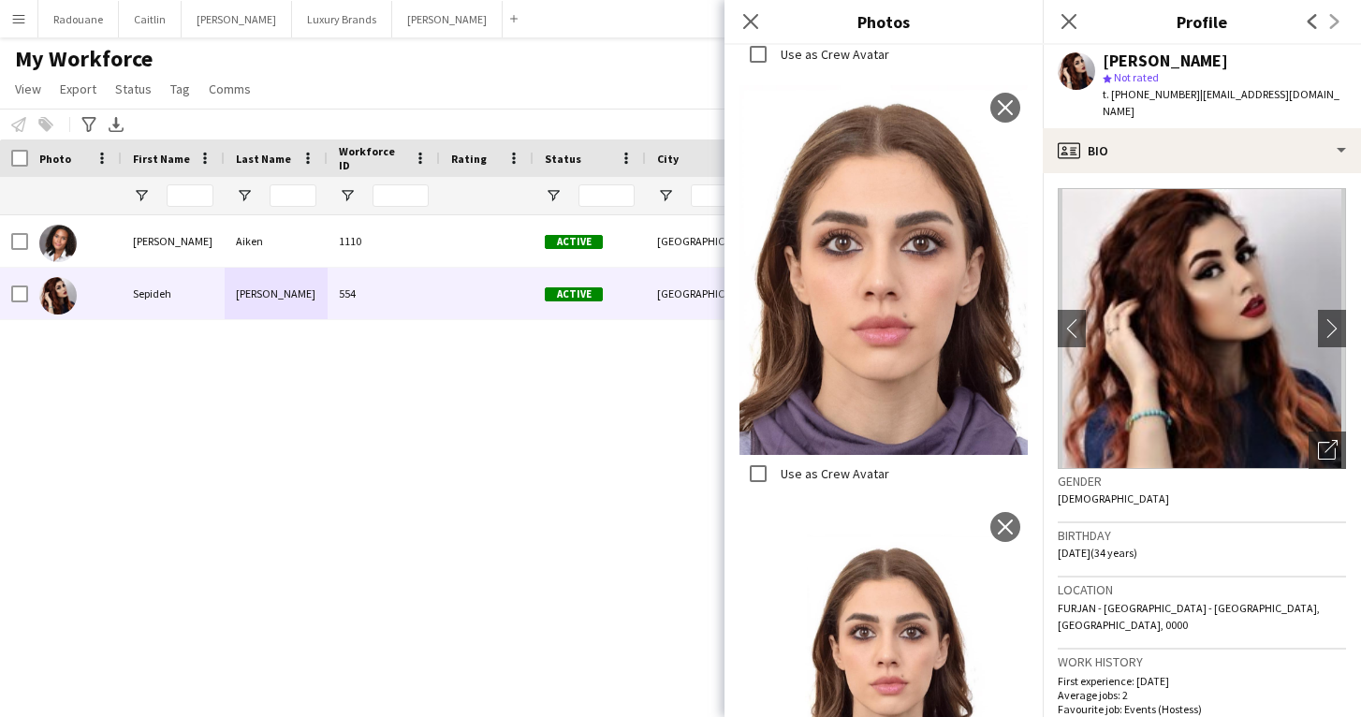
scroll to position [2025, 0]
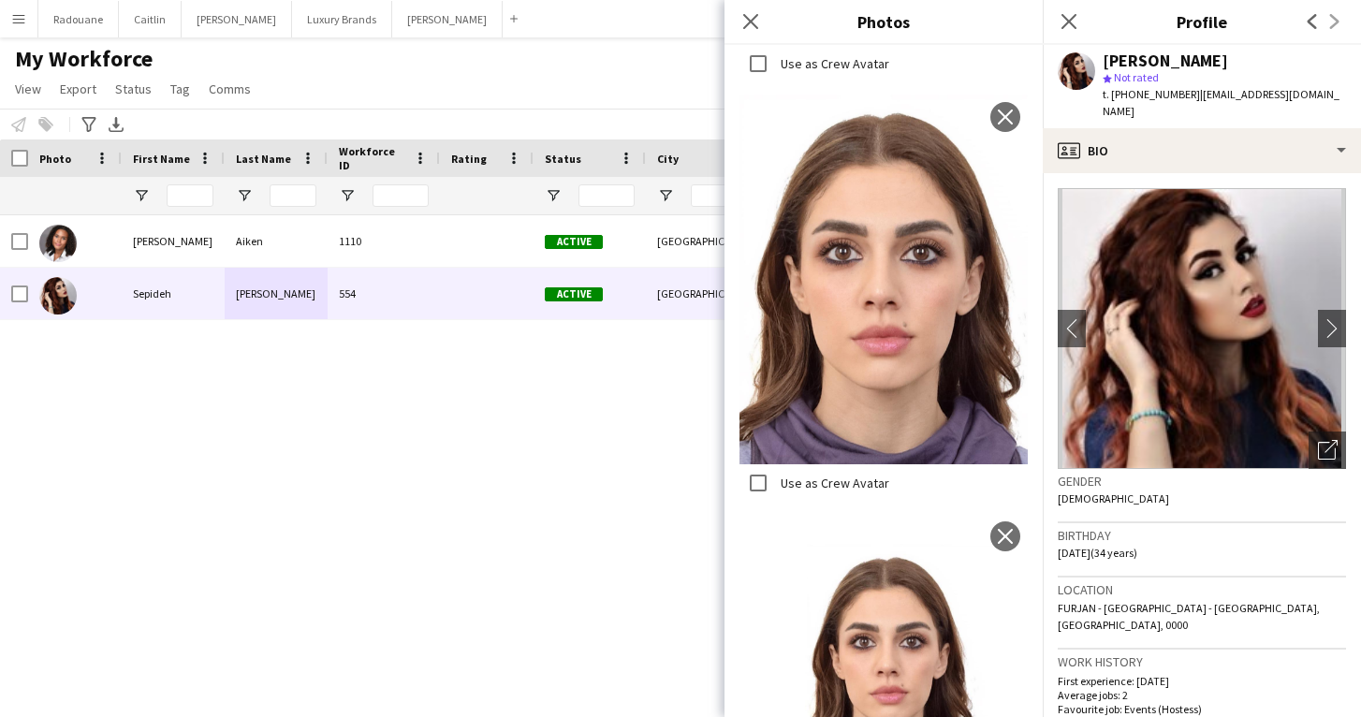
click at [328, 465] on div "[PERSON_NAME] 1110 Active [GEOGRAPHIC_DATA] [DATE] 0 [EMAIL_ADDRESS][DOMAIN_NAM…" at bounding box center [652, 449] width 1305 height 469
click at [84, 28] on button "Radouane Close" at bounding box center [78, 19] width 80 height 37
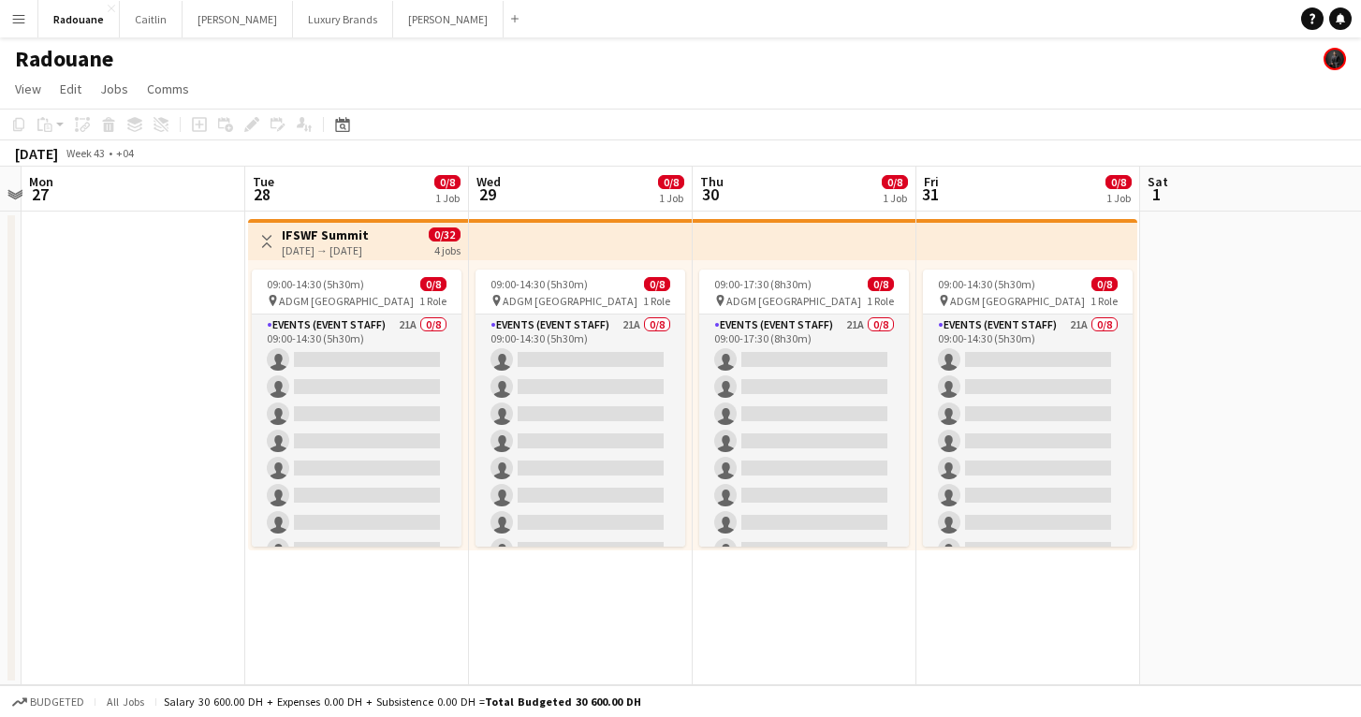
scroll to position [0, 429]
